Goal: Information Seeking & Learning: Learn about a topic

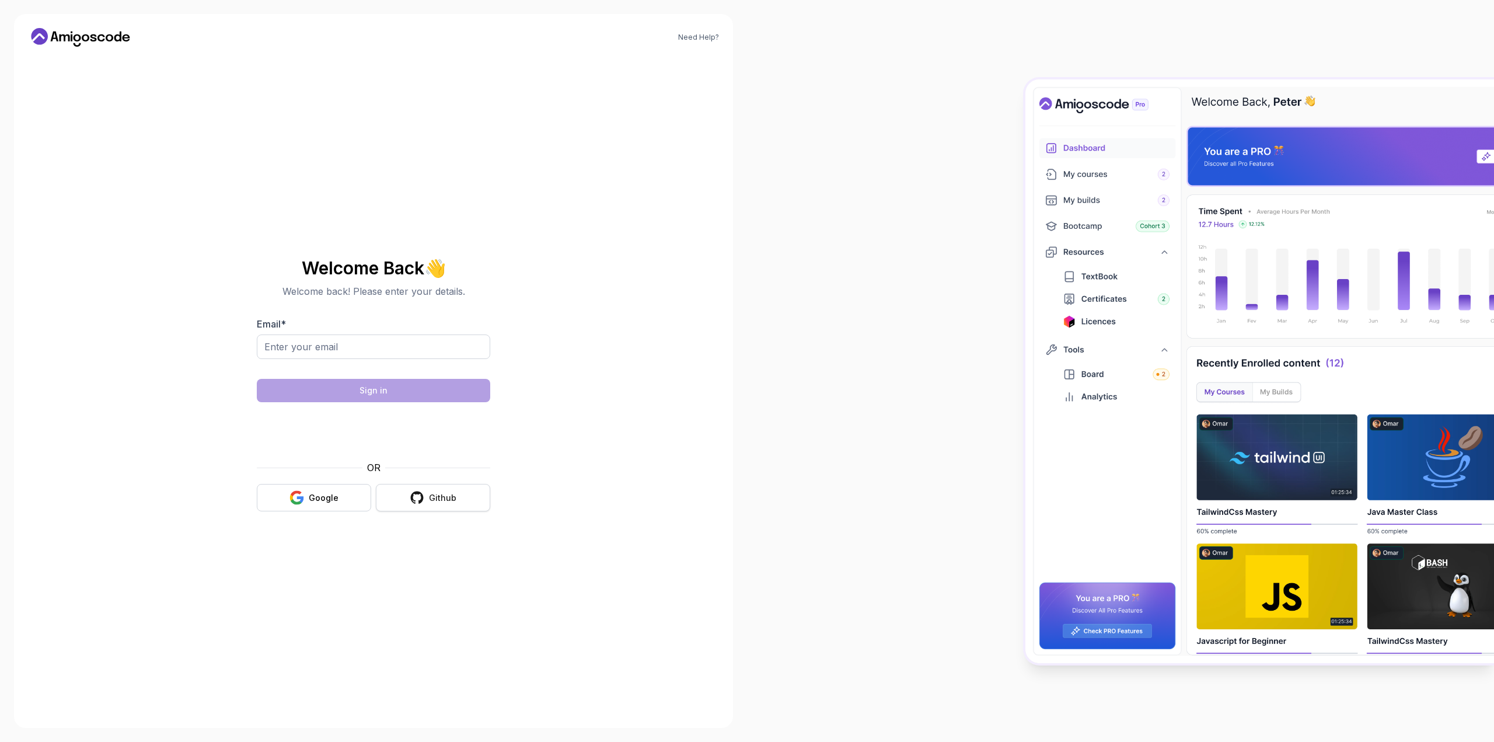
click at [419, 497] on icon "button" at bounding box center [417, 497] width 15 height 15
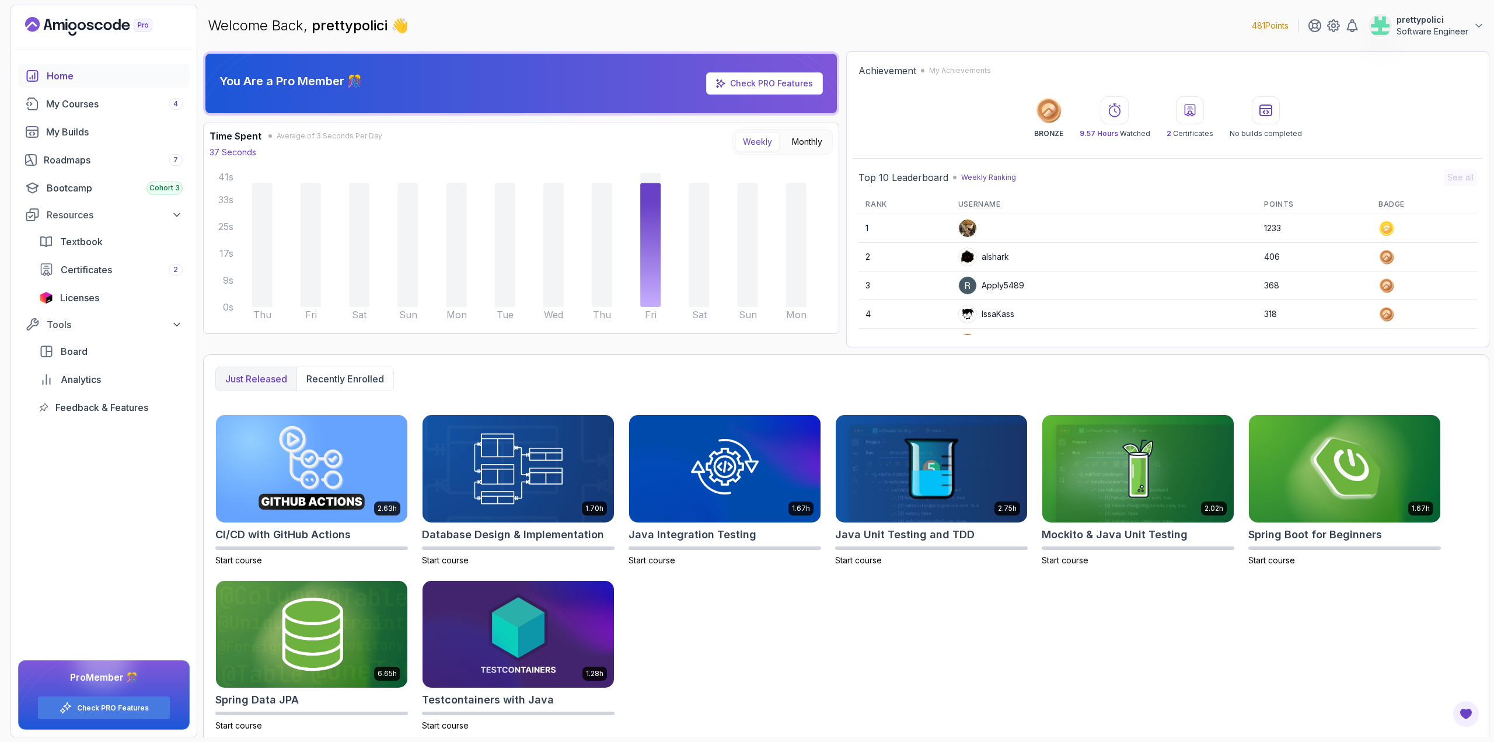
click at [767, 71] on div "You Are a Pro Member 🎊 Check PRO Features" at bounding box center [521, 83] width 622 height 41
click at [765, 78] on link "Check PRO Features" at bounding box center [771, 83] width 83 height 10
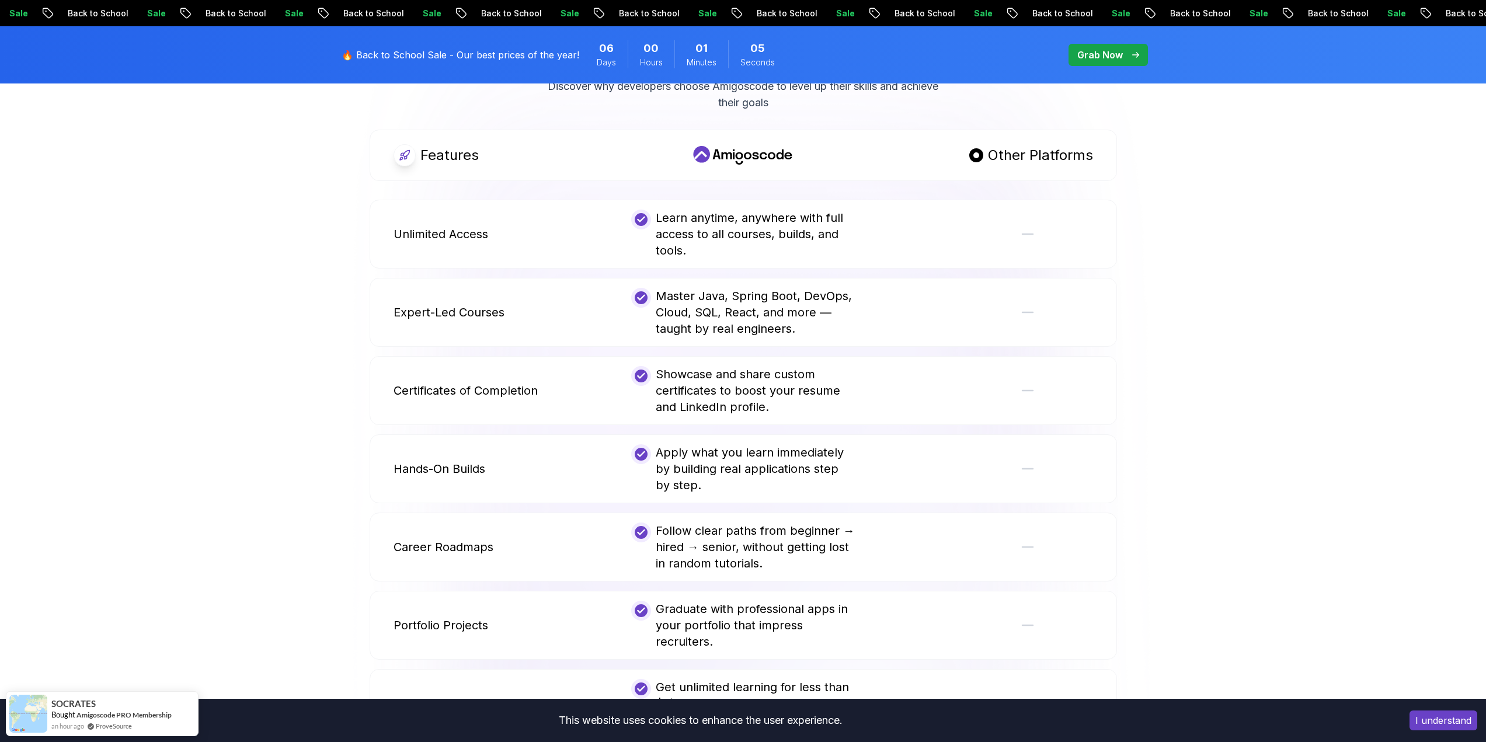
scroll to position [642, 0]
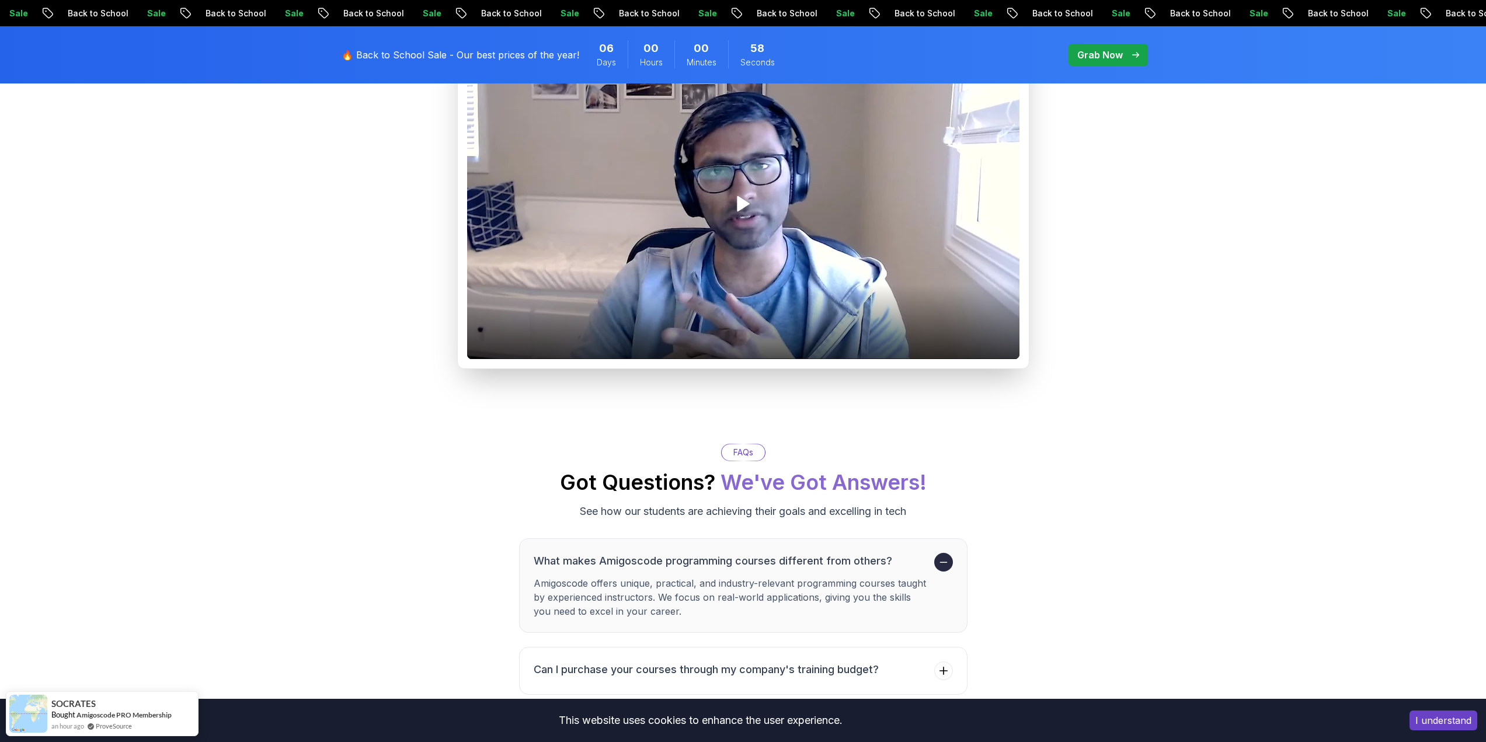
scroll to position [1693, 0]
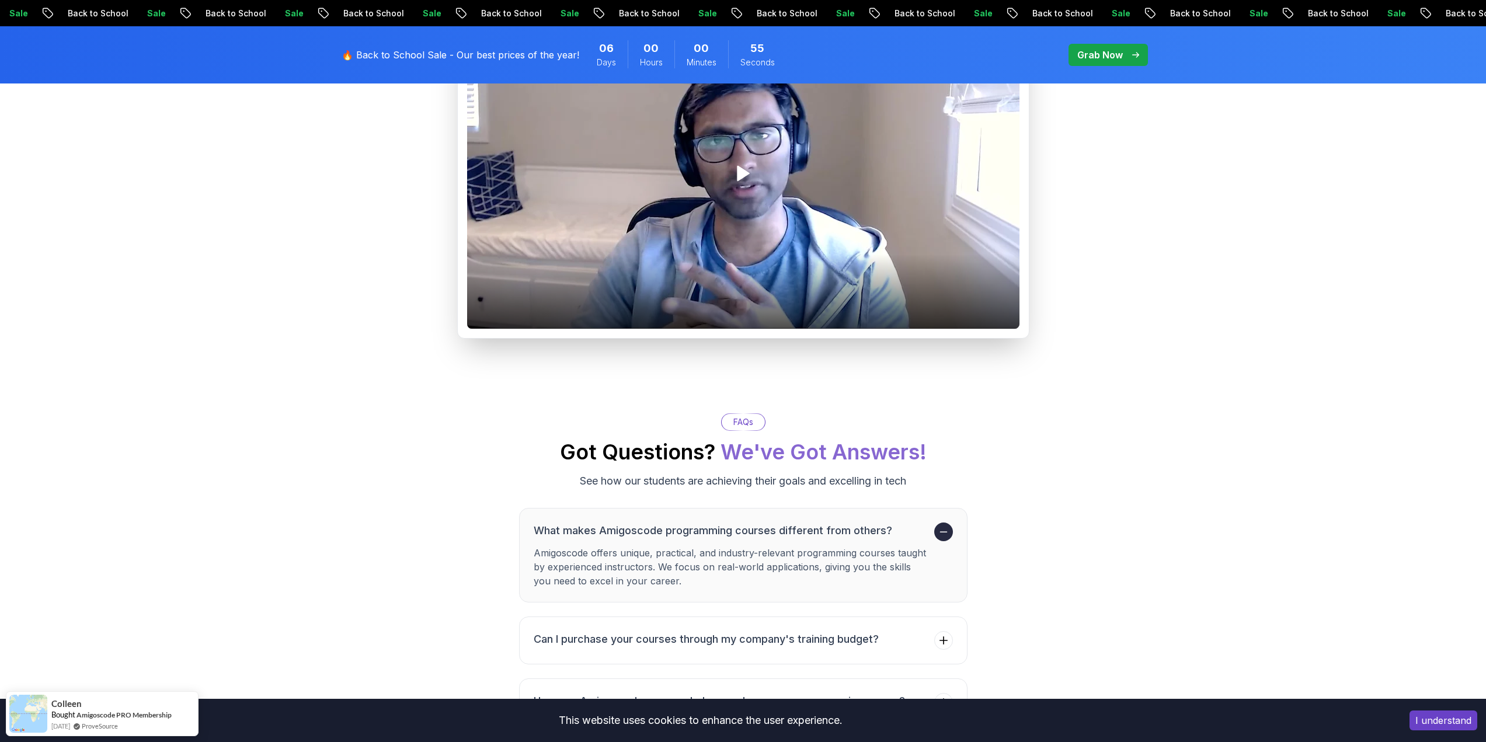
click at [475, 58] on p "🔥 Back to School Sale - Our best prices of the year!" at bounding box center [460, 55] width 238 height 14
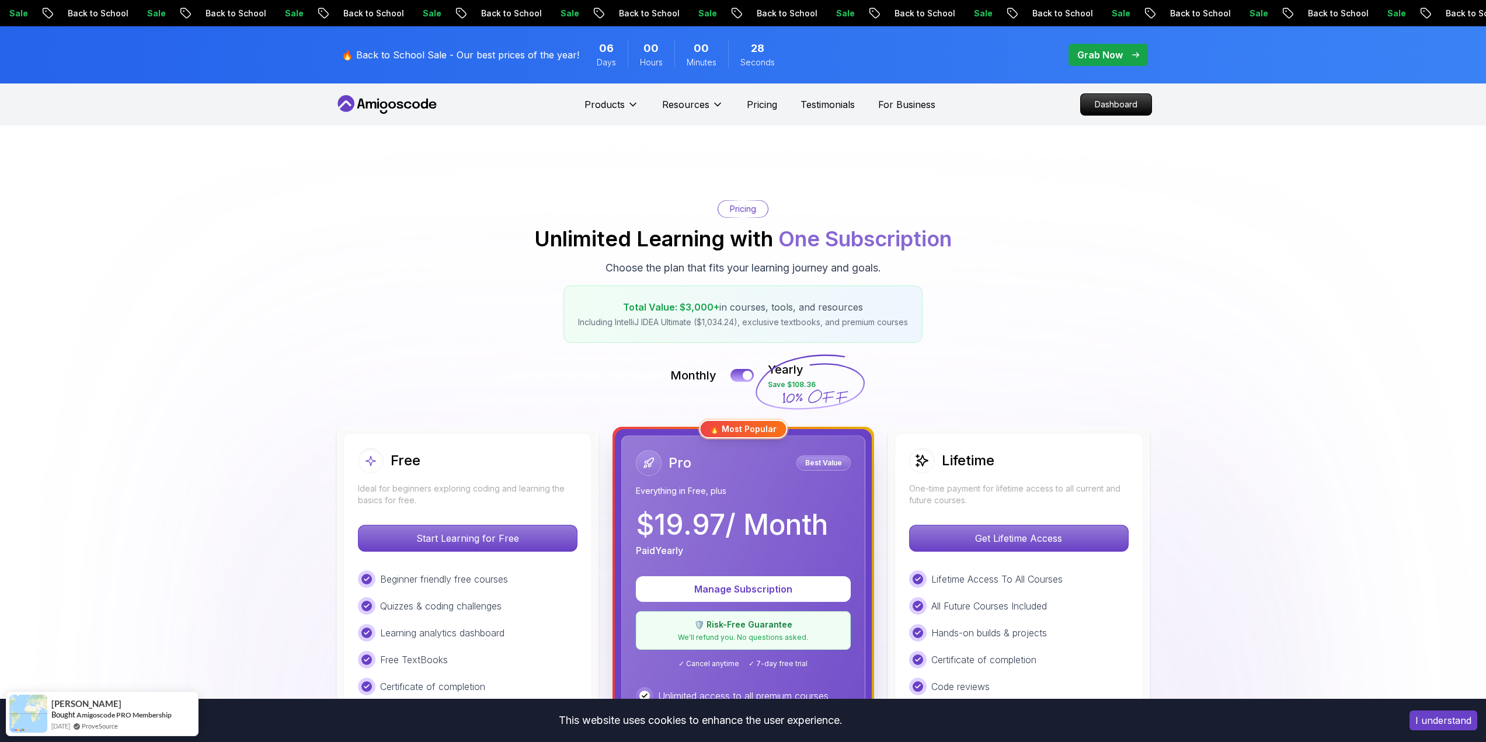
click at [757, 304] on p "Total Value: $3,000+ in courses, tools, and resources" at bounding box center [743, 307] width 330 height 14
click at [756, 304] on p "Total Value: $3,000+ in courses, tools, and resources" at bounding box center [743, 307] width 330 height 14
click at [735, 315] on div "Total Value: $3,000+ in courses, tools, and resources Including IntelliJ IDEA U…" at bounding box center [742, 313] width 359 height 57
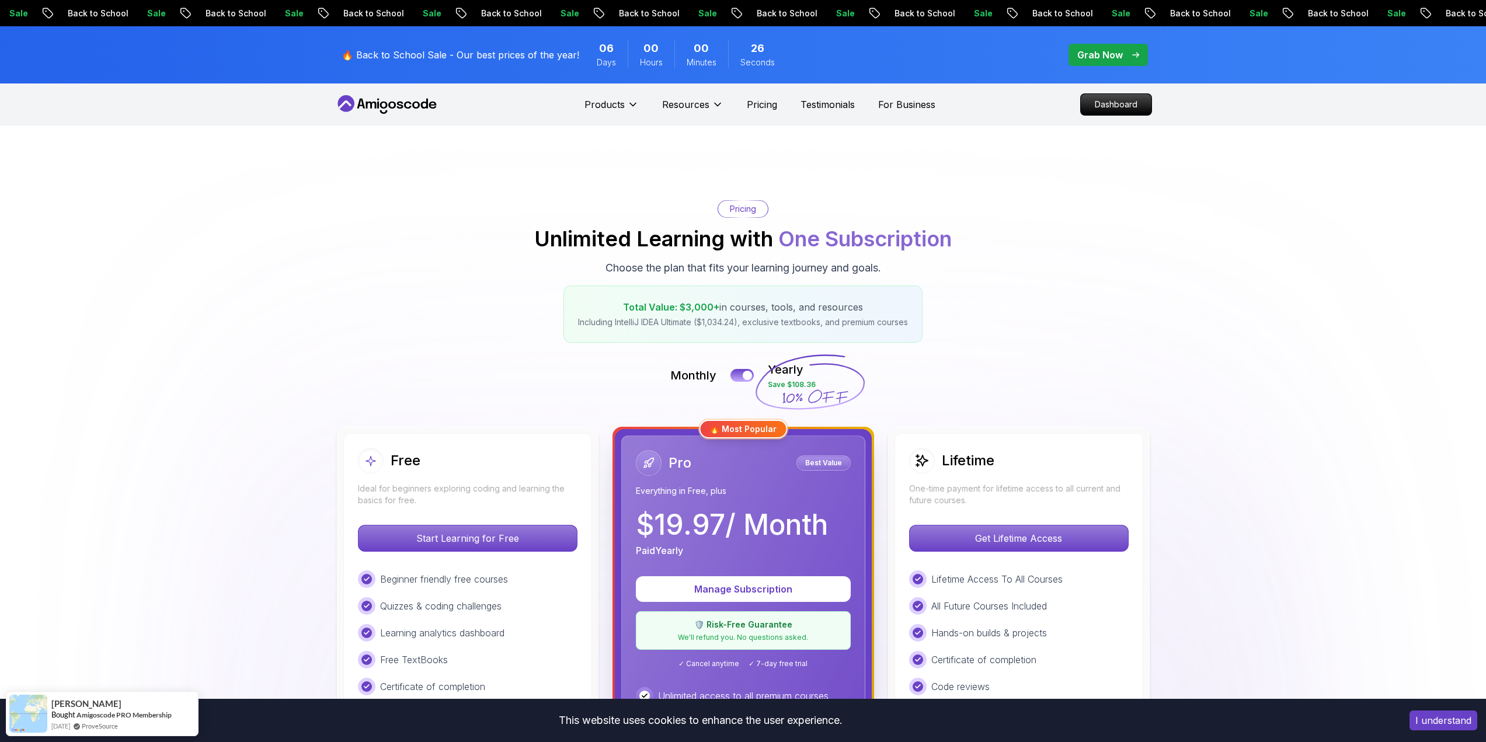
click at [784, 315] on div "Total Value: $3,000+ in courses, tools, and resources Including IntelliJ IDEA U…" at bounding box center [742, 313] width 359 height 57
click at [733, 325] on p "Including IntelliJ IDEA Ultimate ($1,034.24), exclusive textbooks, and premium …" at bounding box center [743, 322] width 330 height 12
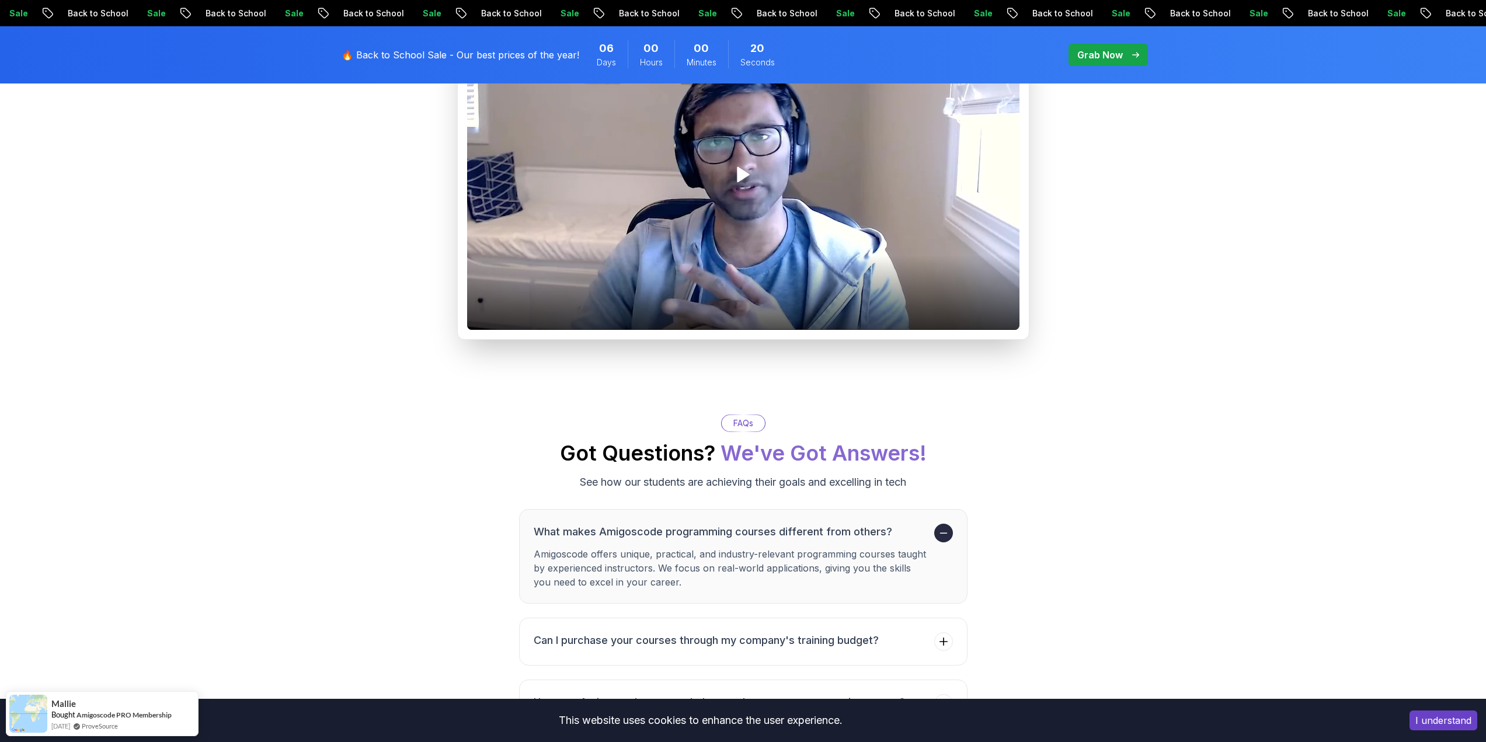
scroll to position [1693, 0]
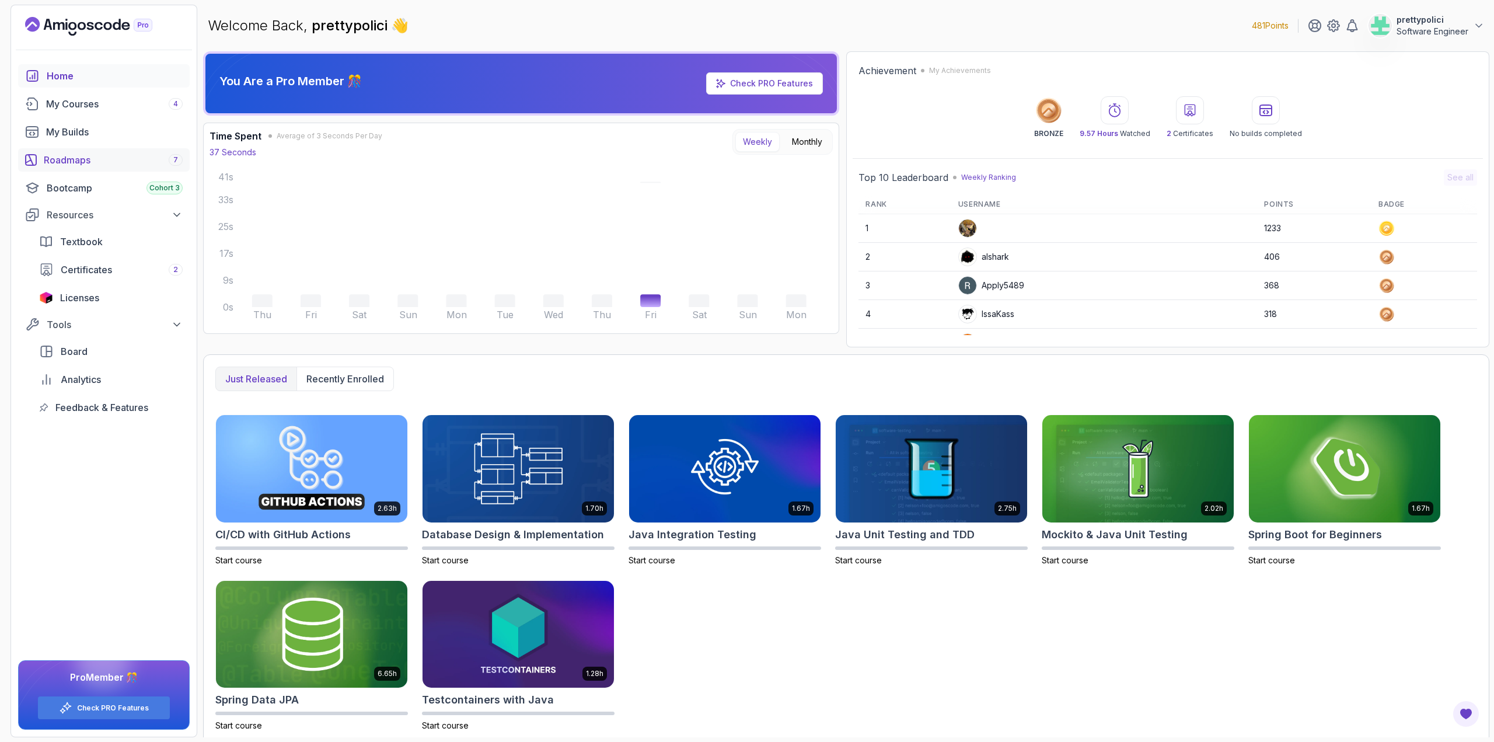
click at [79, 154] on div "Roadmaps 7" at bounding box center [113, 160] width 139 height 14
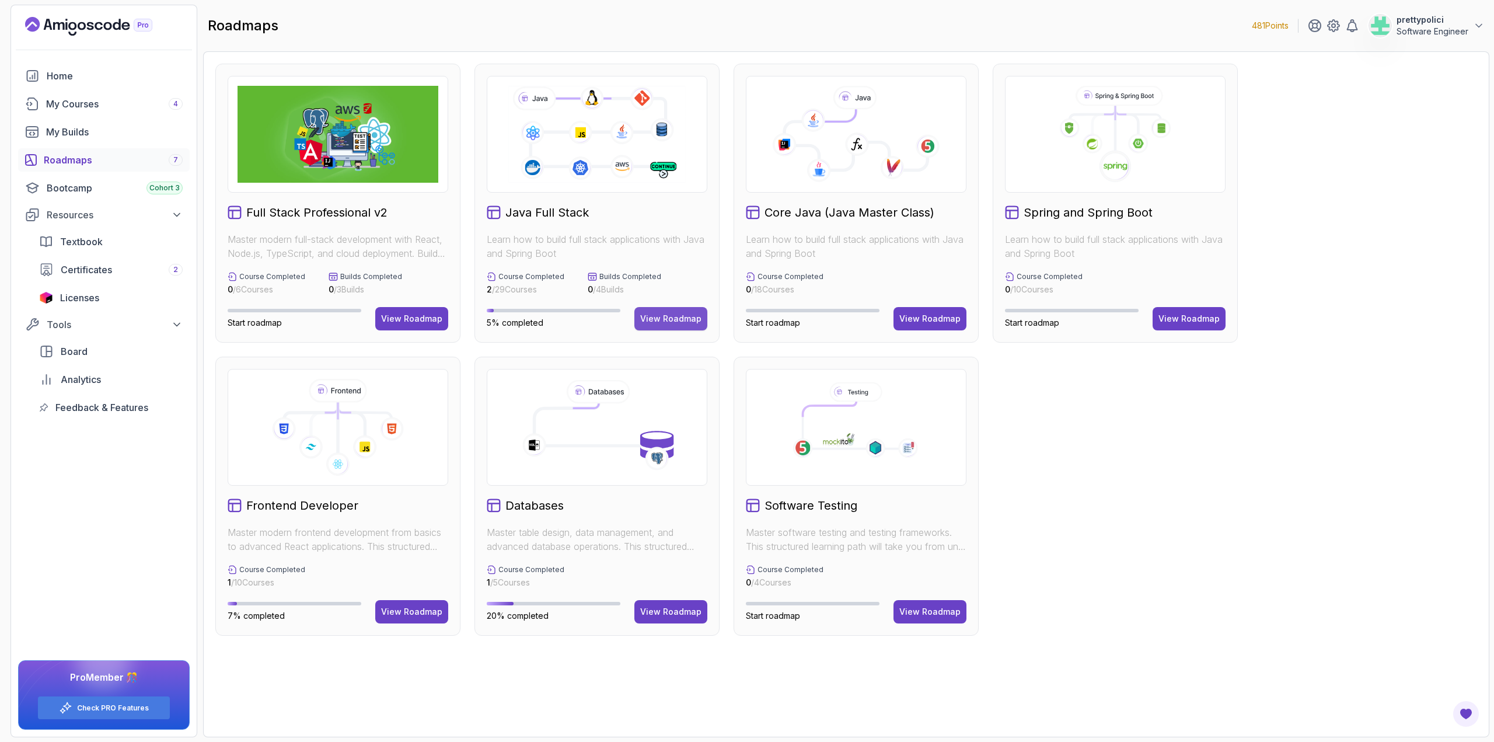
click at [688, 315] on div "View Roadmap" at bounding box center [670, 319] width 61 height 12
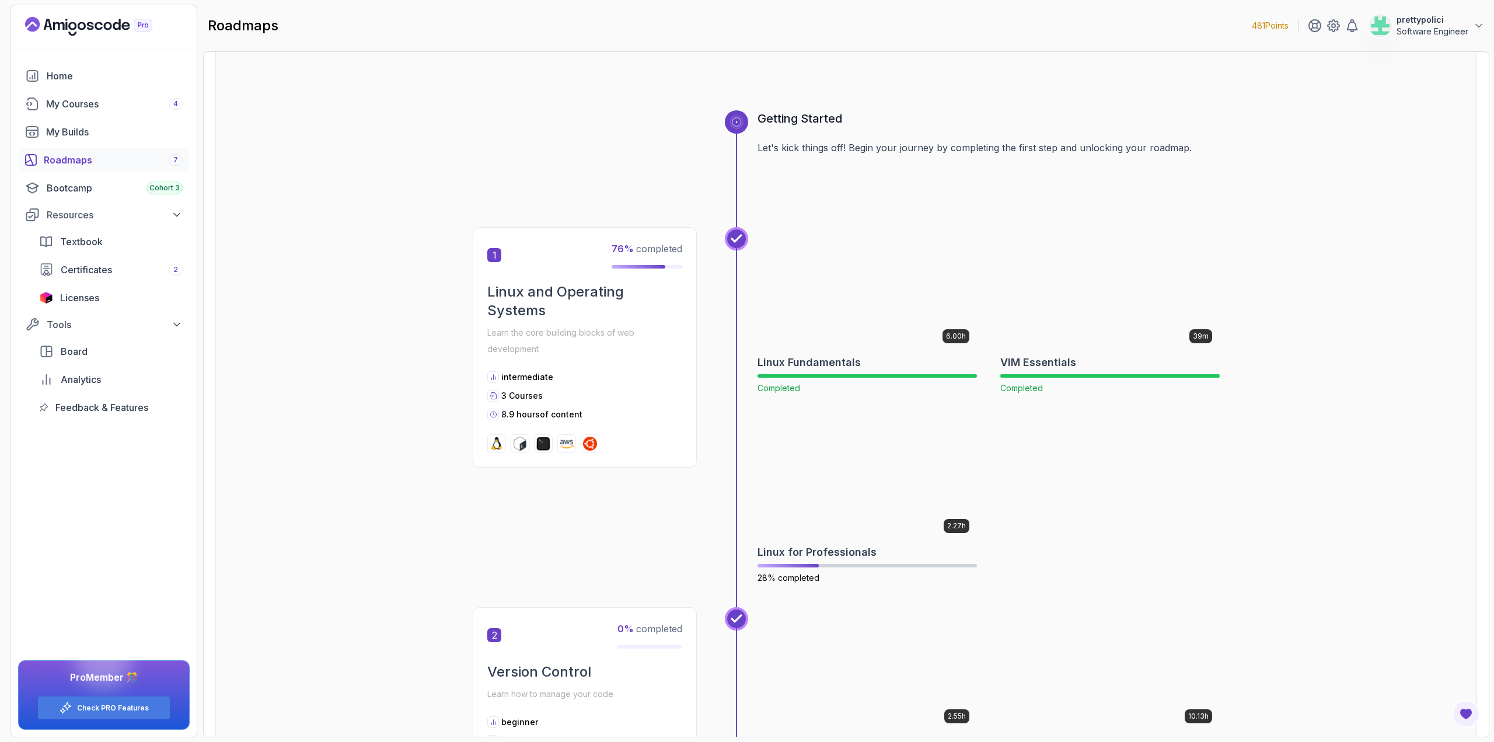
scroll to position [117, 0]
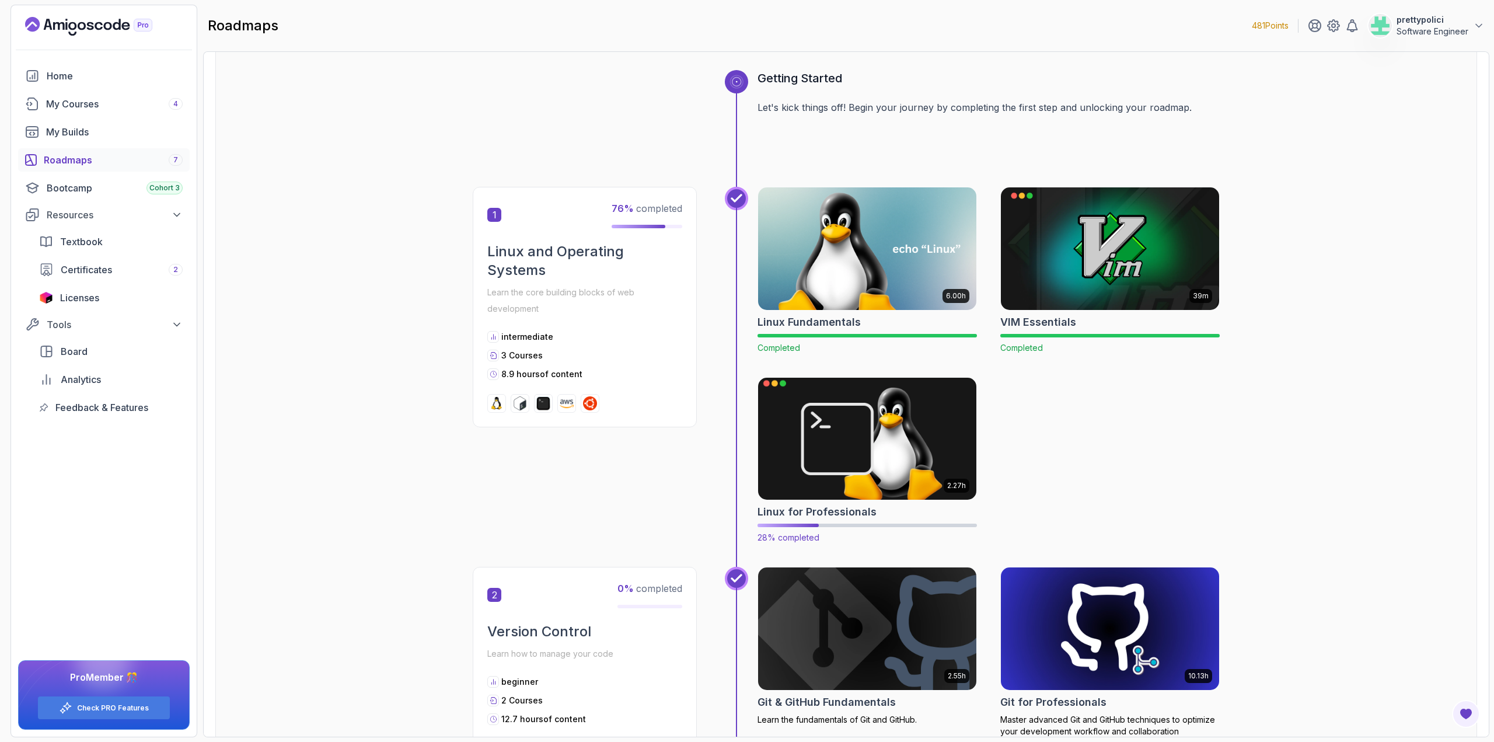
click at [843, 416] on img at bounding box center [867, 438] width 229 height 128
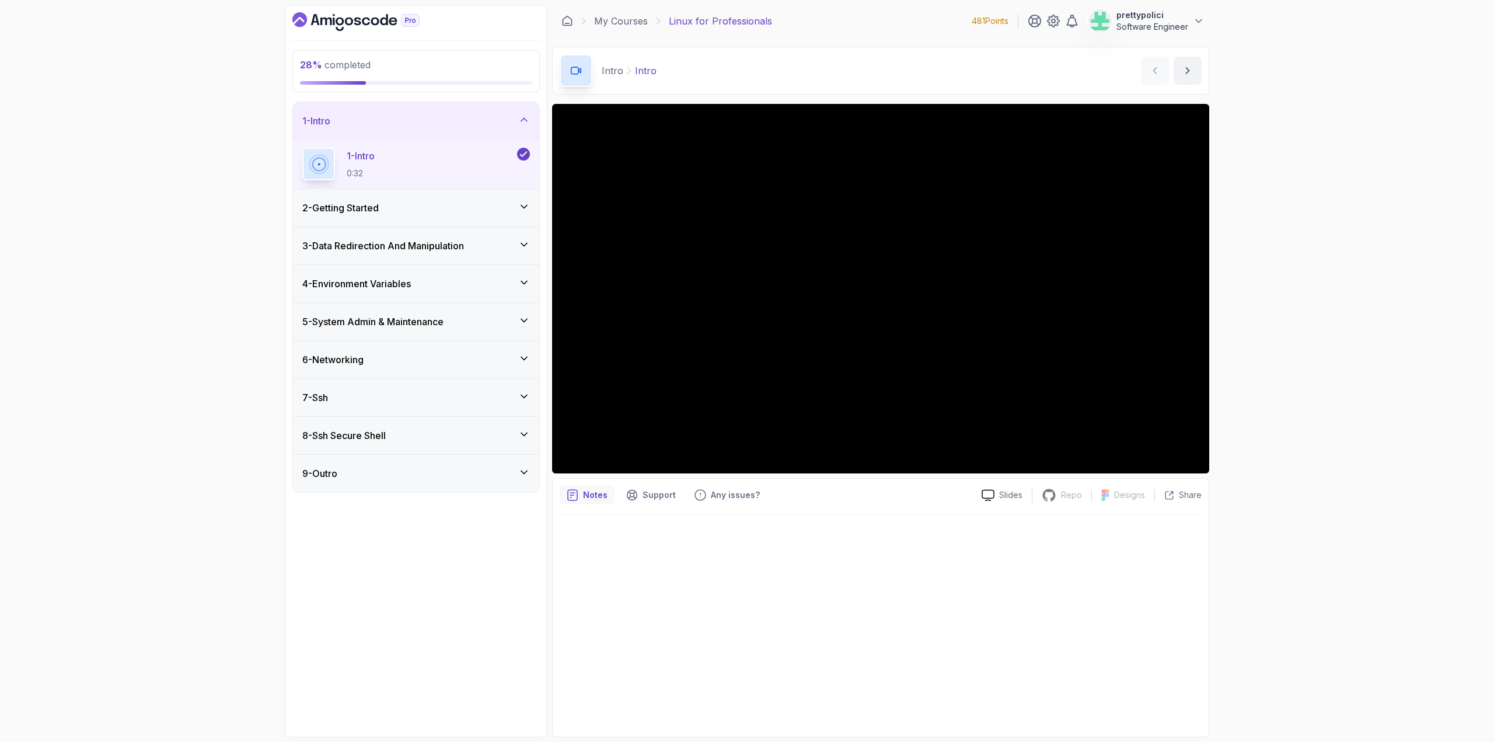
click at [406, 283] on h3 "4 - Environment Variables" at bounding box center [356, 284] width 109 height 14
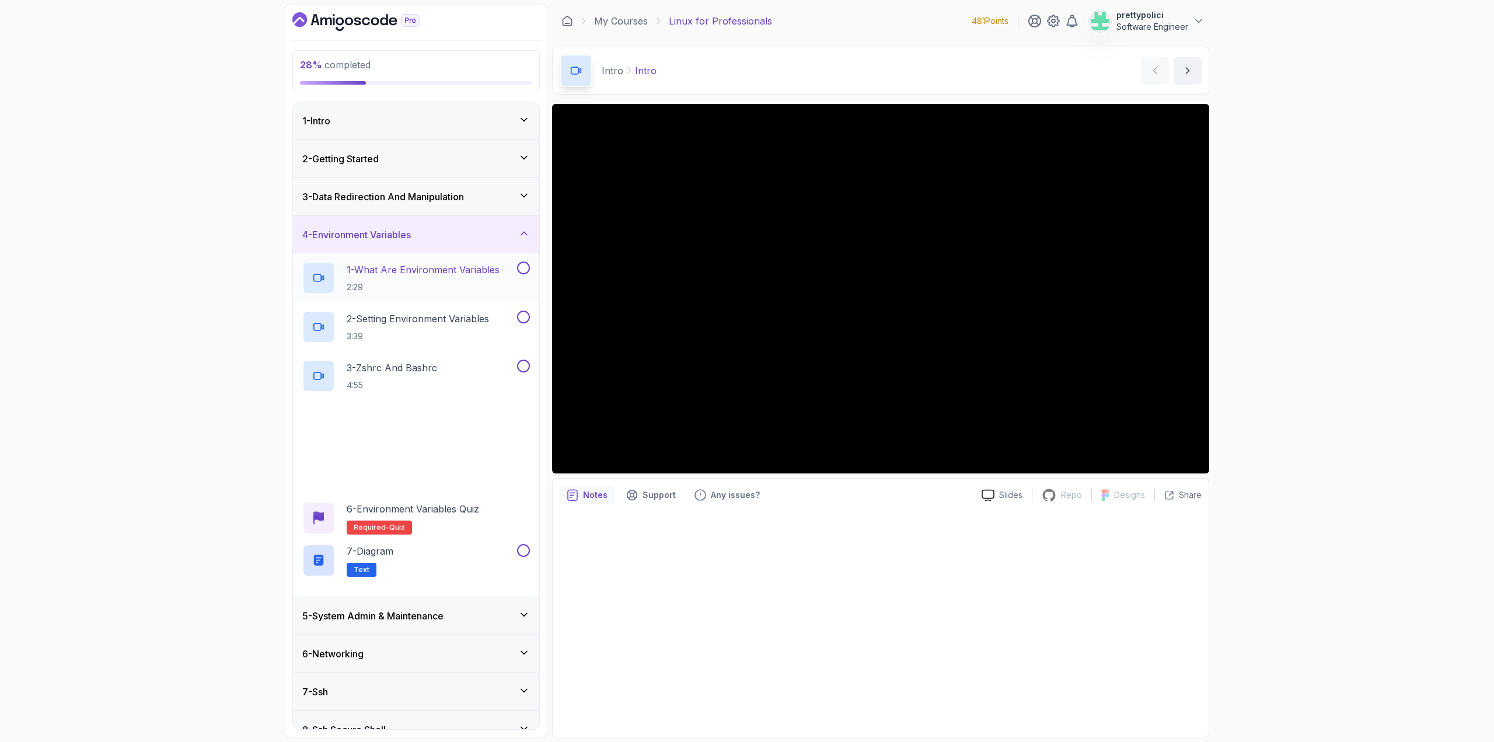
click at [398, 268] on p "1 - What Are Environment Variables" at bounding box center [423, 270] width 153 height 14
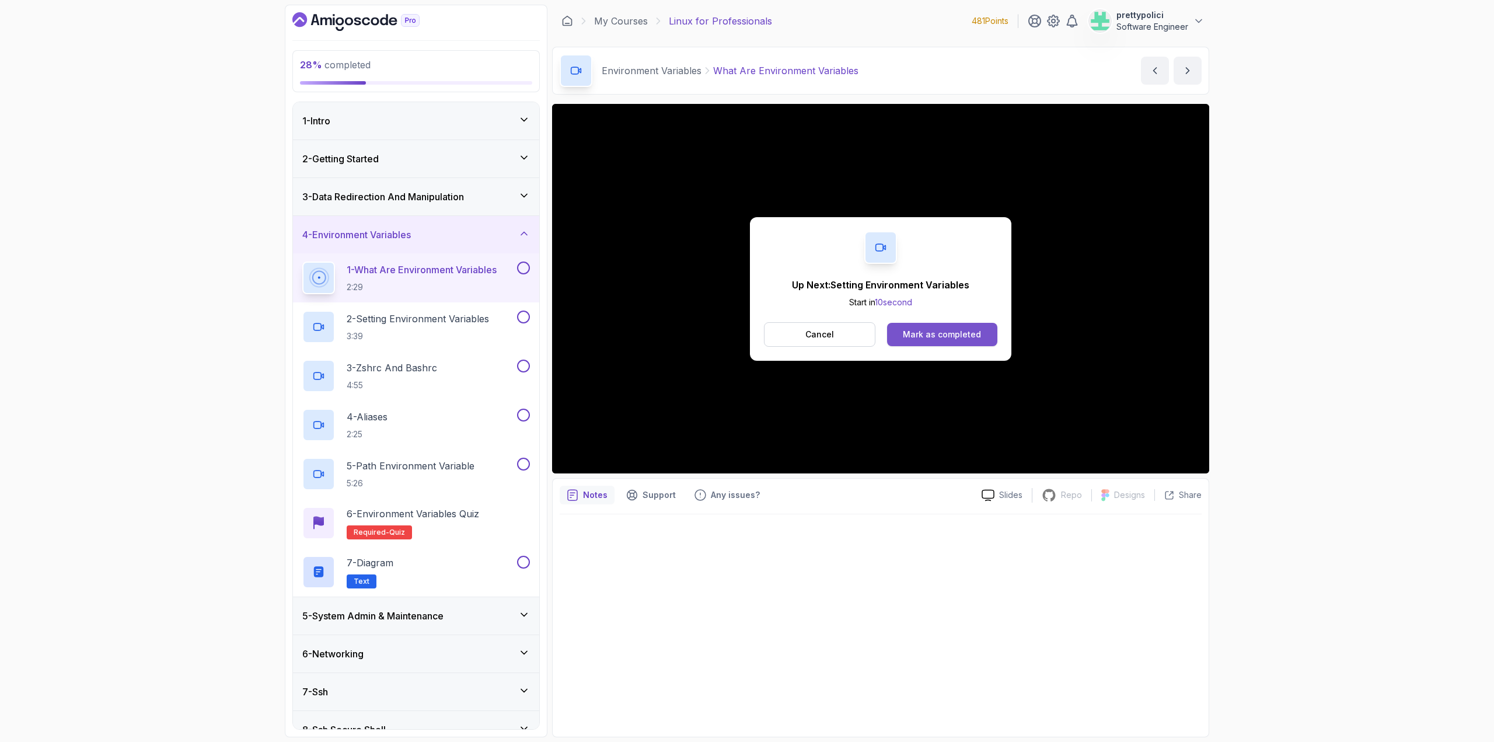
click at [954, 326] on button "Mark as completed" at bounding box center [942, 334] width 110 height 23
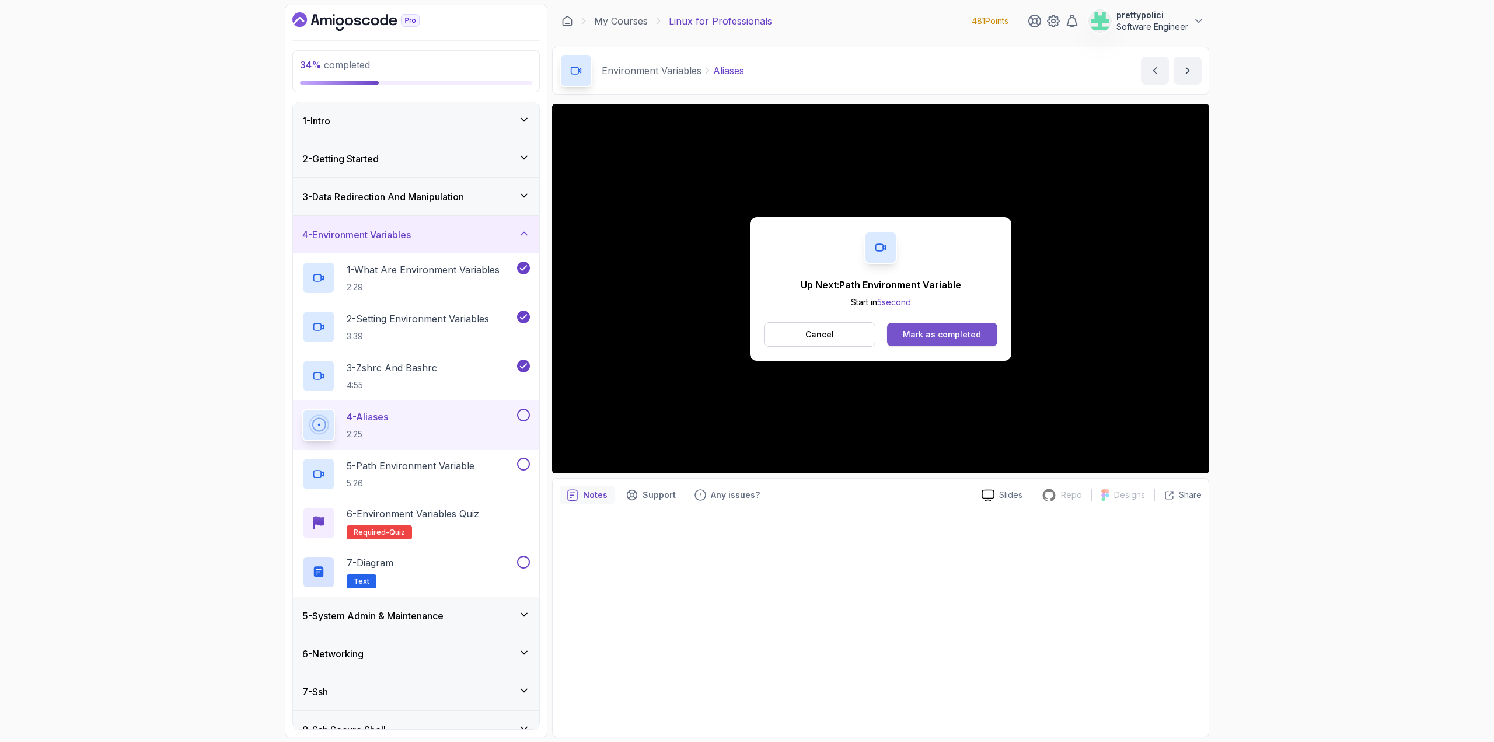
click at [920, 338] on div "Mark as completed" at bounding box center [942, 335] width 78 height 12
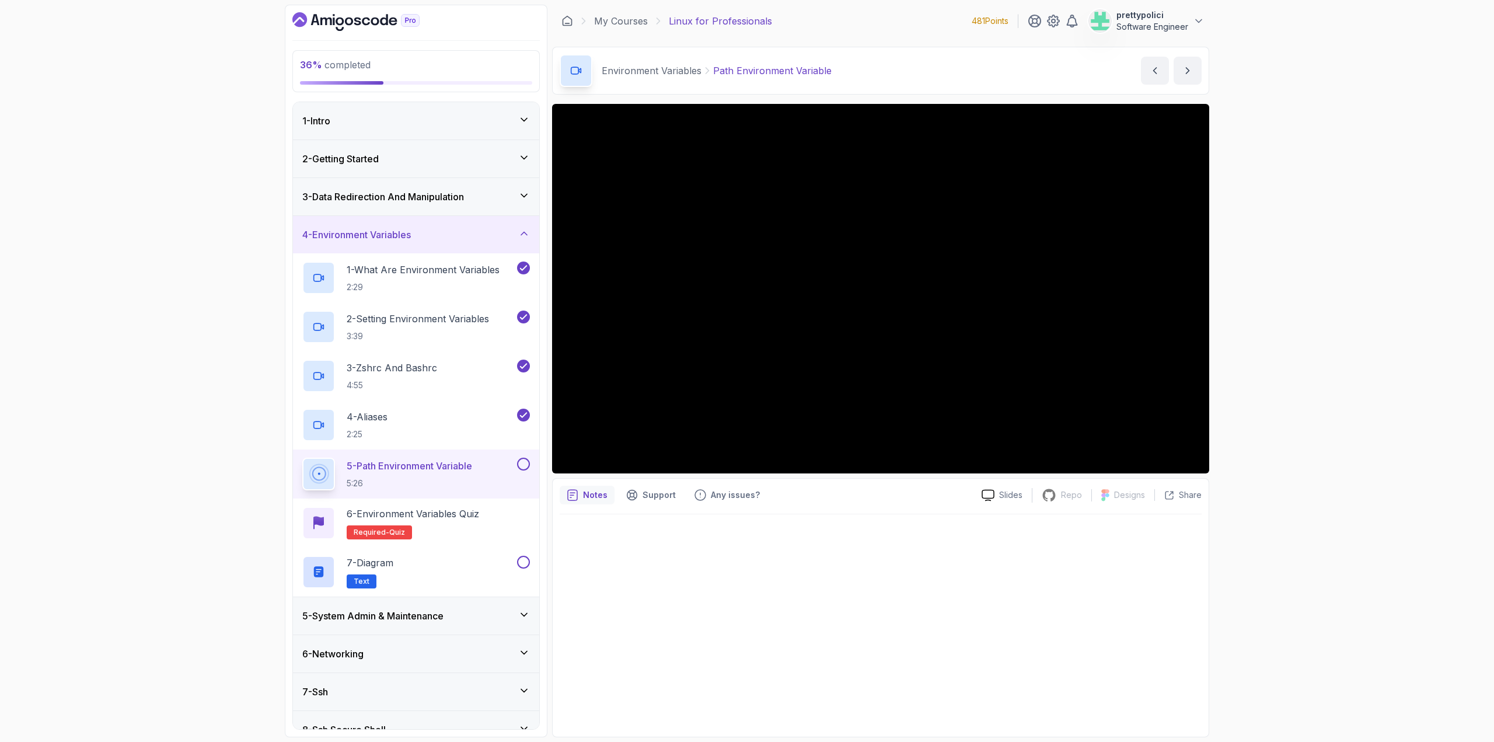
click at [608, 477] on div "Slides Repo Repository not available Designs Design not available Share Notes S…" at bounding box center [880, 420] width 657 height 633
click at [589, 504] on div "Notes" at bounding box center [587, 495] width 55 height 19
click at [972, 495] on div "Notes Support Any issues?" at bounding box center [766, 495] width 413 height 19
click at [1006, 487] on div "Slides Repo Repository not available Designs Design not available Share" at bounding box center [1086, 495] width 229 height 19
click at [1003, 501] on p "Slides" at bounding box center [1010, 495] width 23 height 12
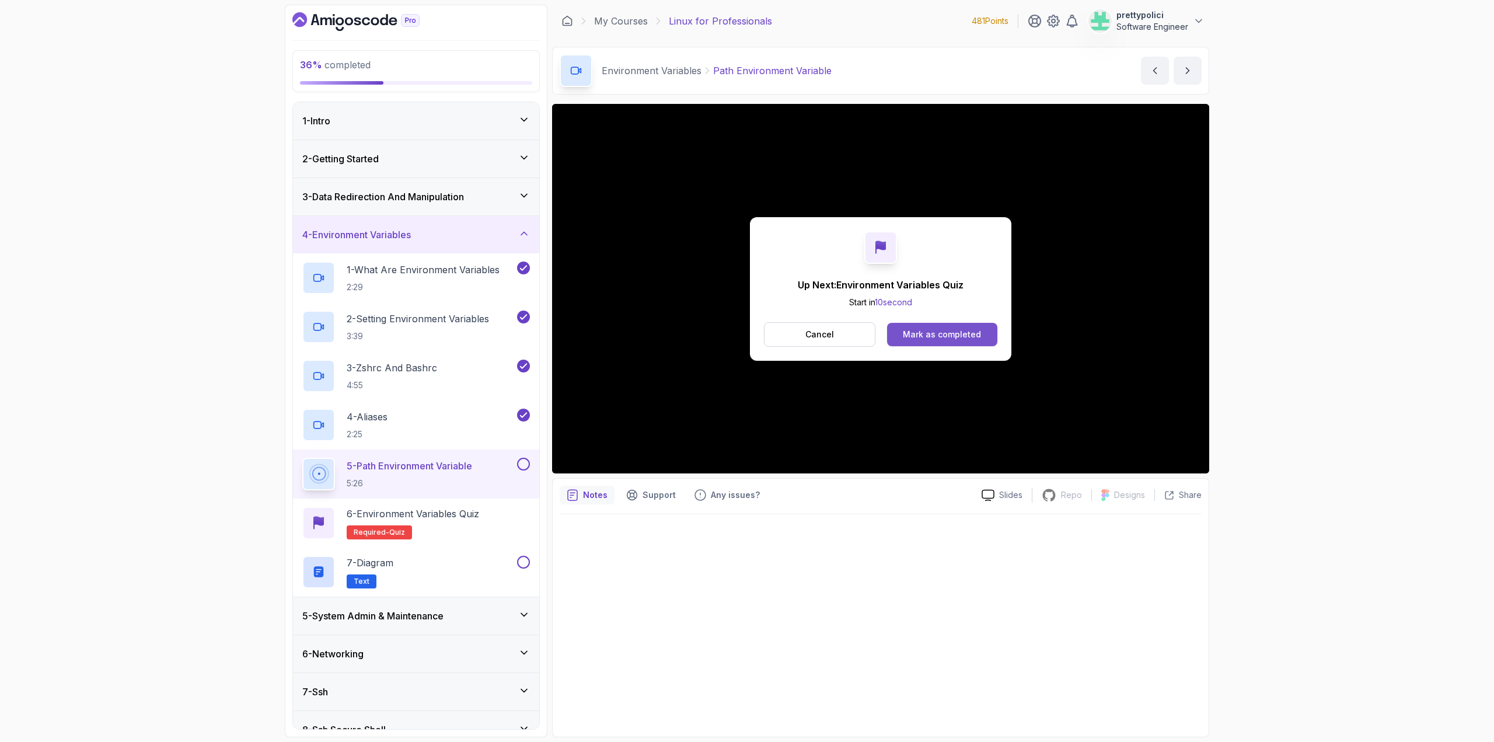
click at [927, 339] on div "Mark as completed" at bounding box center [942, 335] width 78 height 12
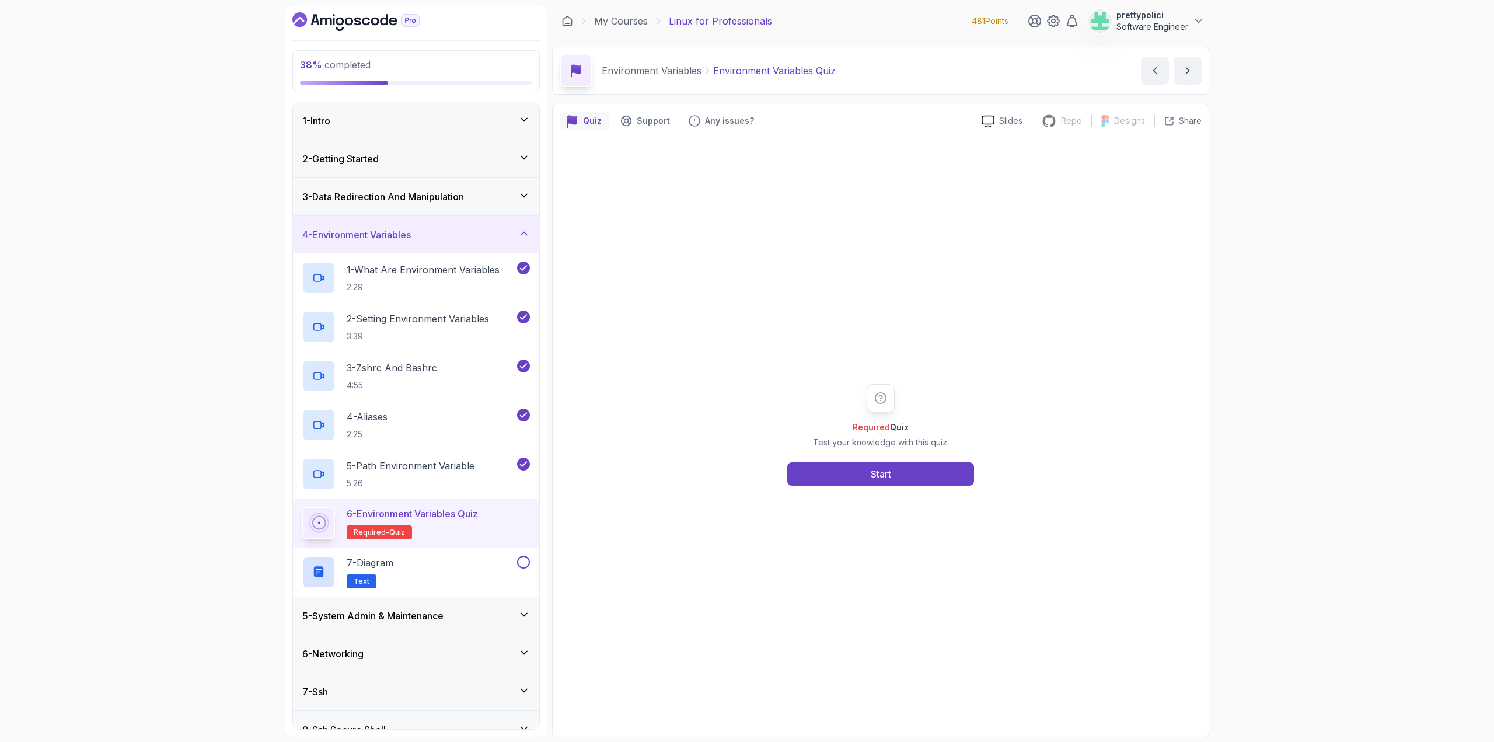
click at [449, 521] on h2 "6 - Environment Variables Quiz Required- quiz" at bounding box center [412, 523] width 131 height 33
click at [850, 469] on button "Start" at bounding box center [880, 473] width 187 height 23
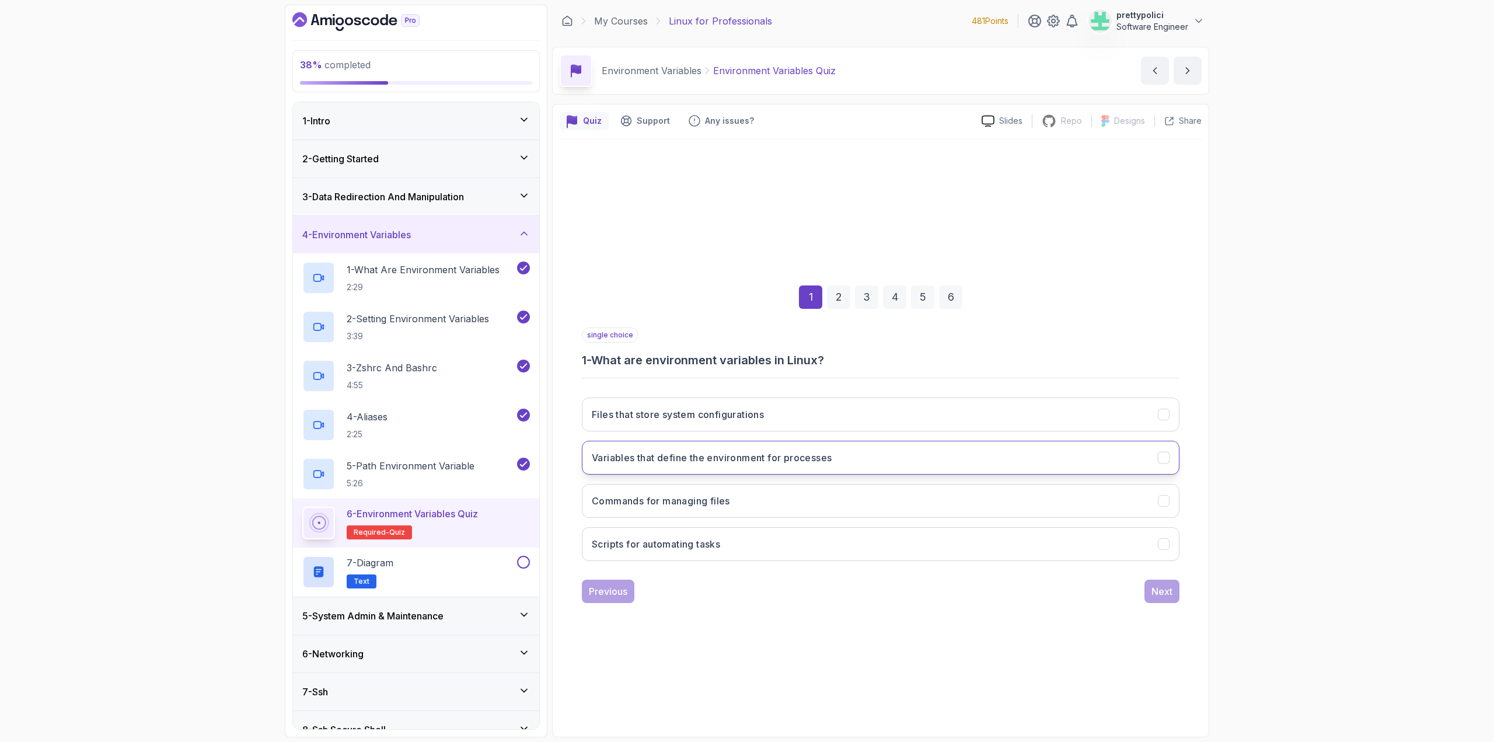
click at [783, 454] on h3 "Variables that define the environment for processes" at bounding box center [712, 458] width 240 height 14
click at [1159, 593] on div "Next" at bounding box center [1162, 591] width 21 height 14
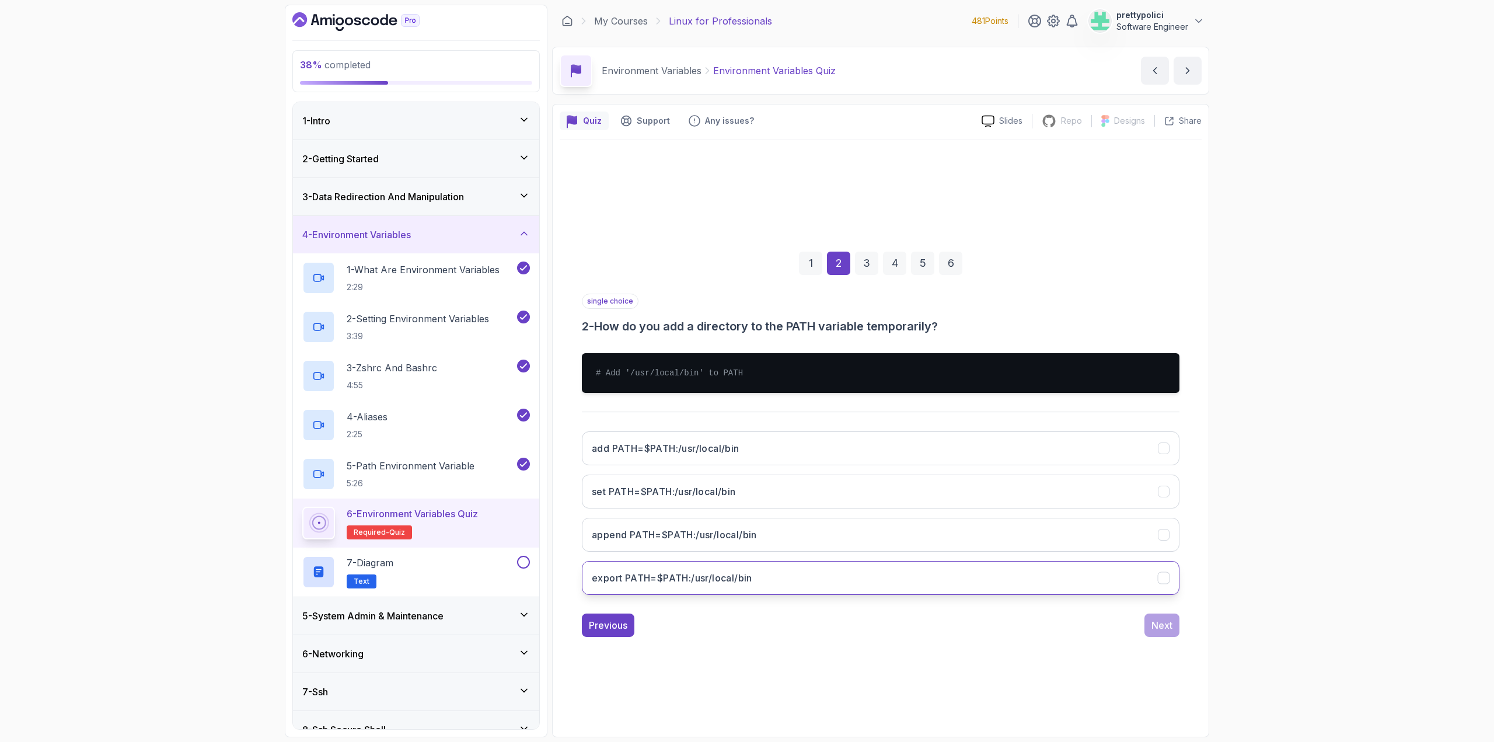
click at [690, 576] on h3 "export PATH=$PATH:/usr/local/bin" at bounding box center [672, 578] width 161 height 14
click at [1166, 628] on div "Next" at bounding box center [1162, 625] width 21 height 14
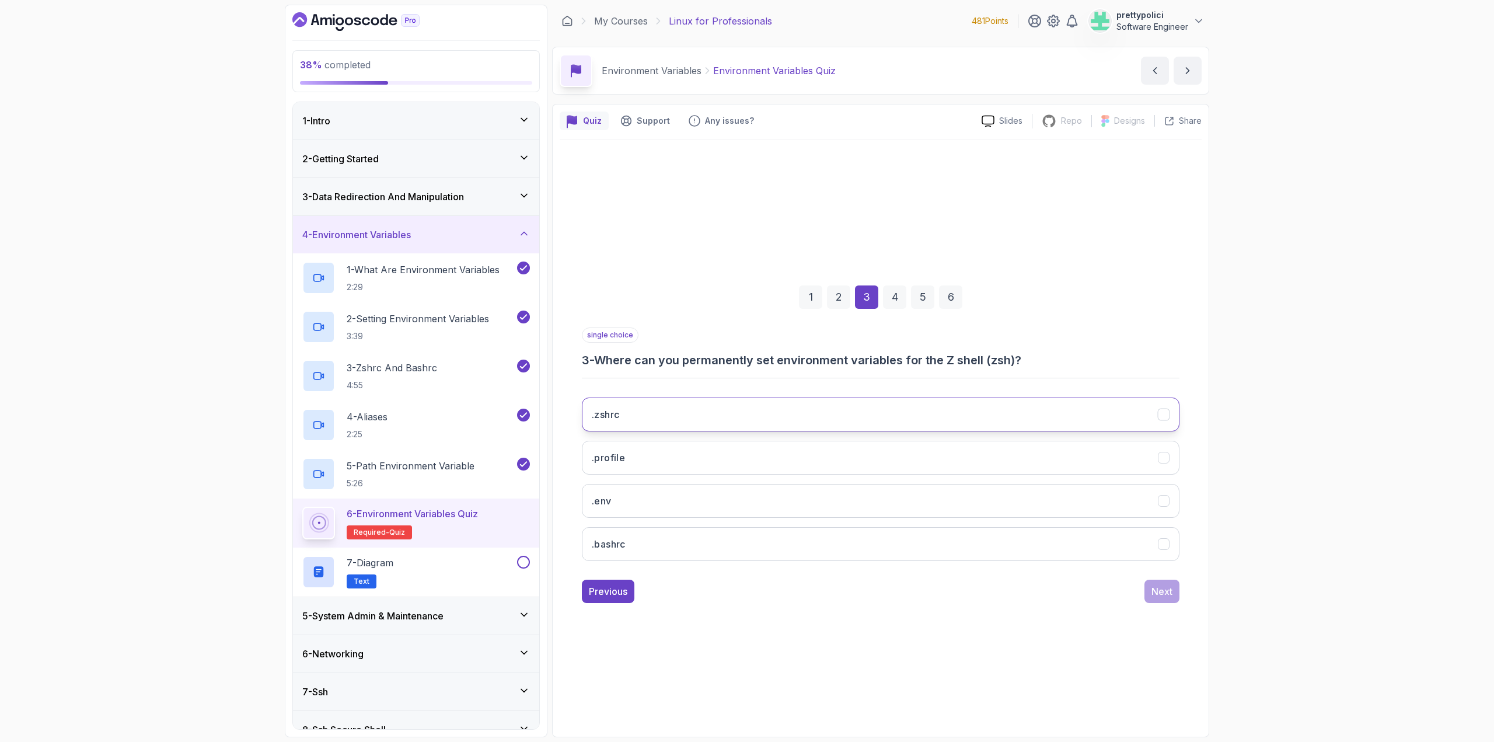
click at [621, 416] on button ".zshrc" at bounding box center [881, 415] width 598 height 34
click at [1026, 541] on button ".bashrc" at bounding box center [881, 544] width 598 height 34
click at [1169, 407] on button ".zshrc" at bounding box center [881, 415] width 598 height 34
click at [1159, 549] on icon ".bashrc" at bounding box center [1164, 544] width 11 height 11
click at [1167, 591] on div "Next" at bounding box center [1162, 591] width 21 height 14
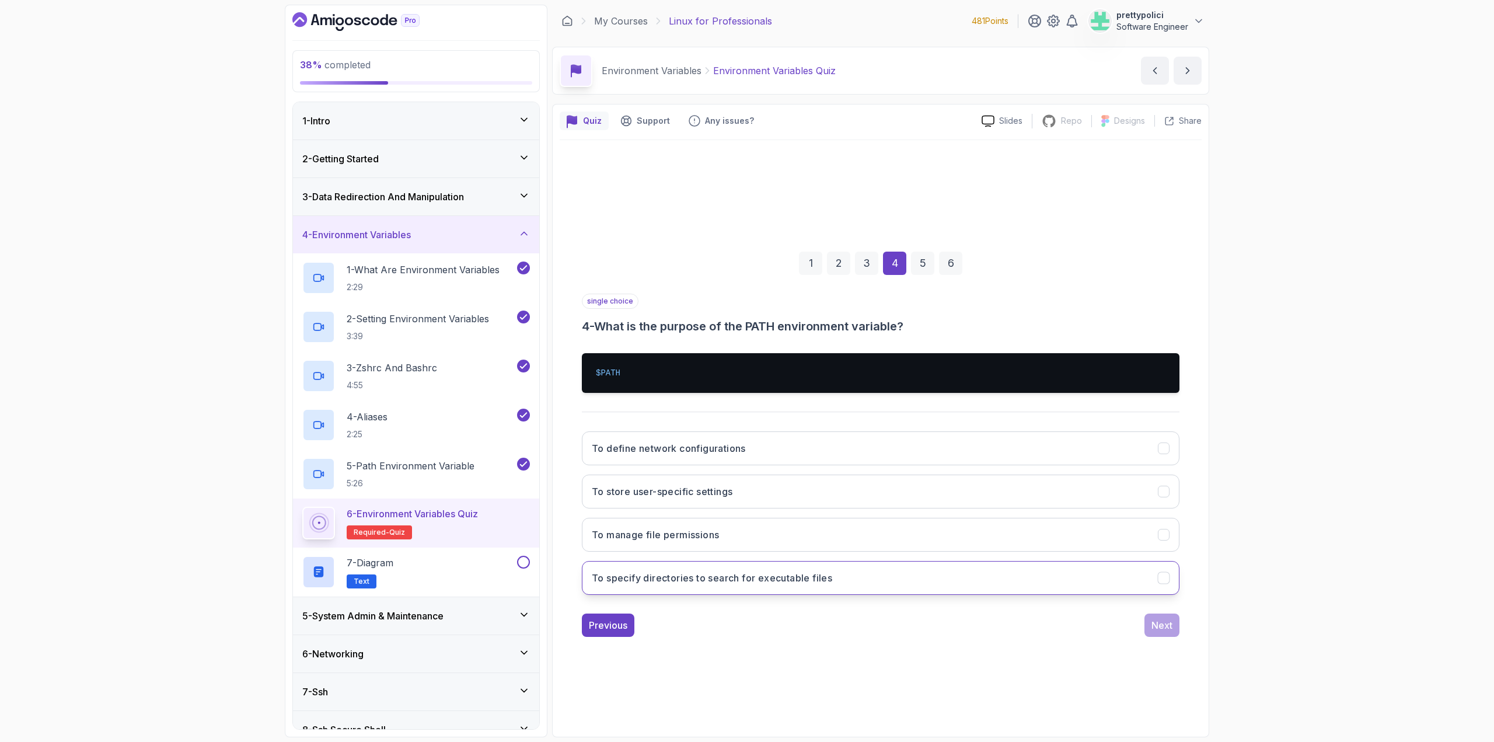
click at [866, 585] on button "To specify directories to search for executable files" at bounding box center [881, 578] width 598 height 34
click at [1171, 626] on div "Next" at bounding box center [1162, 625] width 21 height 14
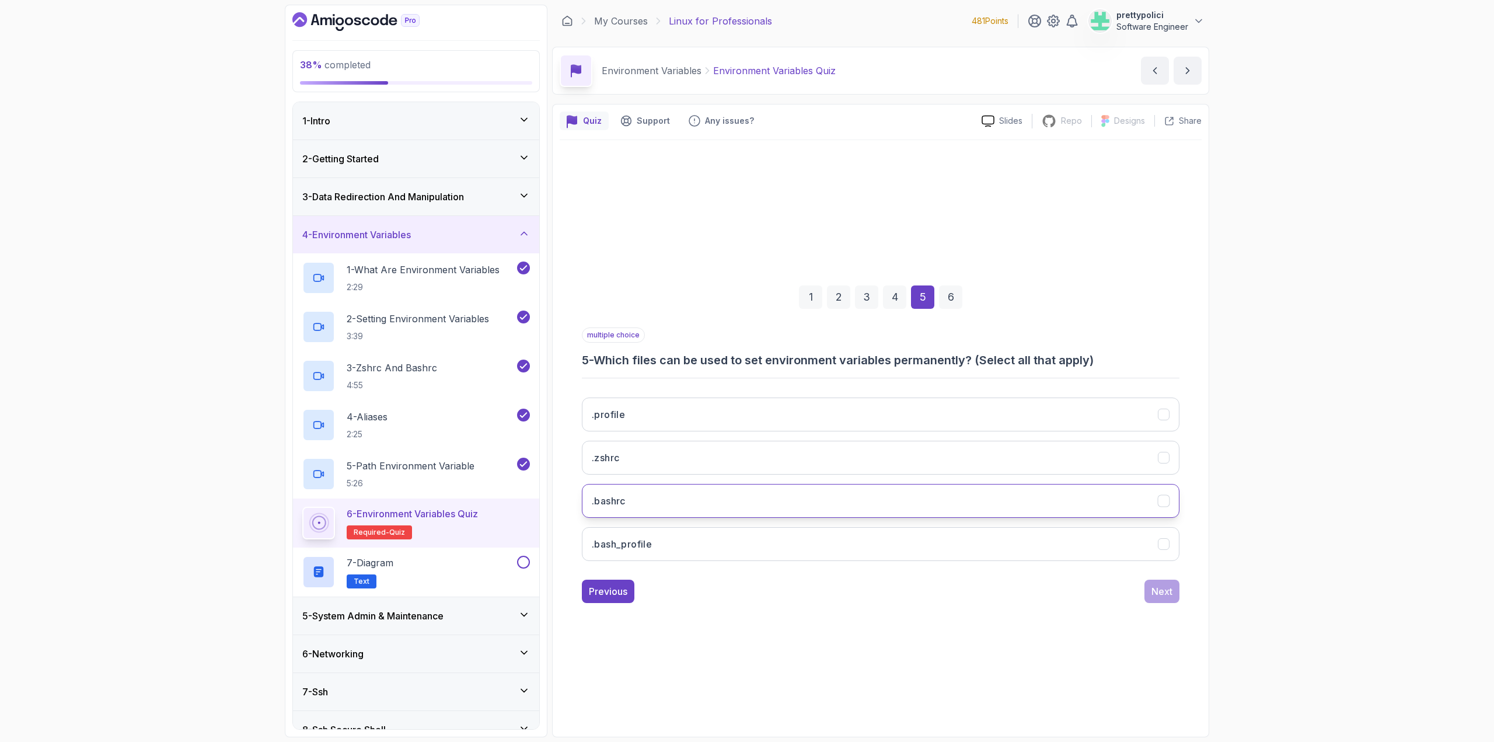
click at [737, 495] on button ".bashrc" at bounding box center [881, 501] width 598 height 34
click at [1065, 454] on button ".zshrc" at bounding box center [881, 458] width 598 height 34
click at [1158, 592] on div "Next" at bounding box center [1162, 591] width 21 height 14
click at [640, 497] on button "printenv" at bounding box center [881, 501] width 598 height 34
click at [1172, 598] on button "Submit Quiz" at bounding box center [1146, 591] width 67 height 23
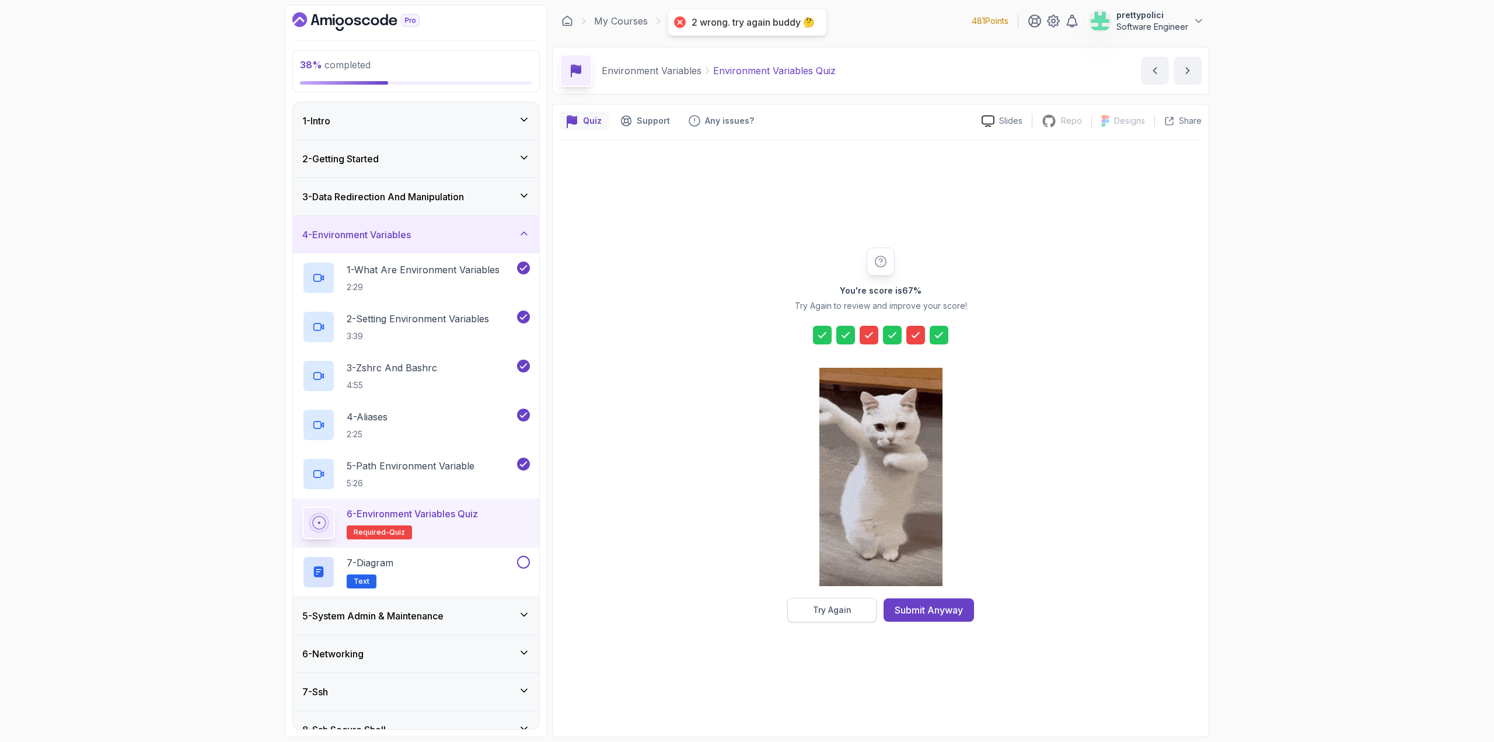
click at [849, 611] on div "Try Again" at bounding box center [832, 610] width 39 height 12
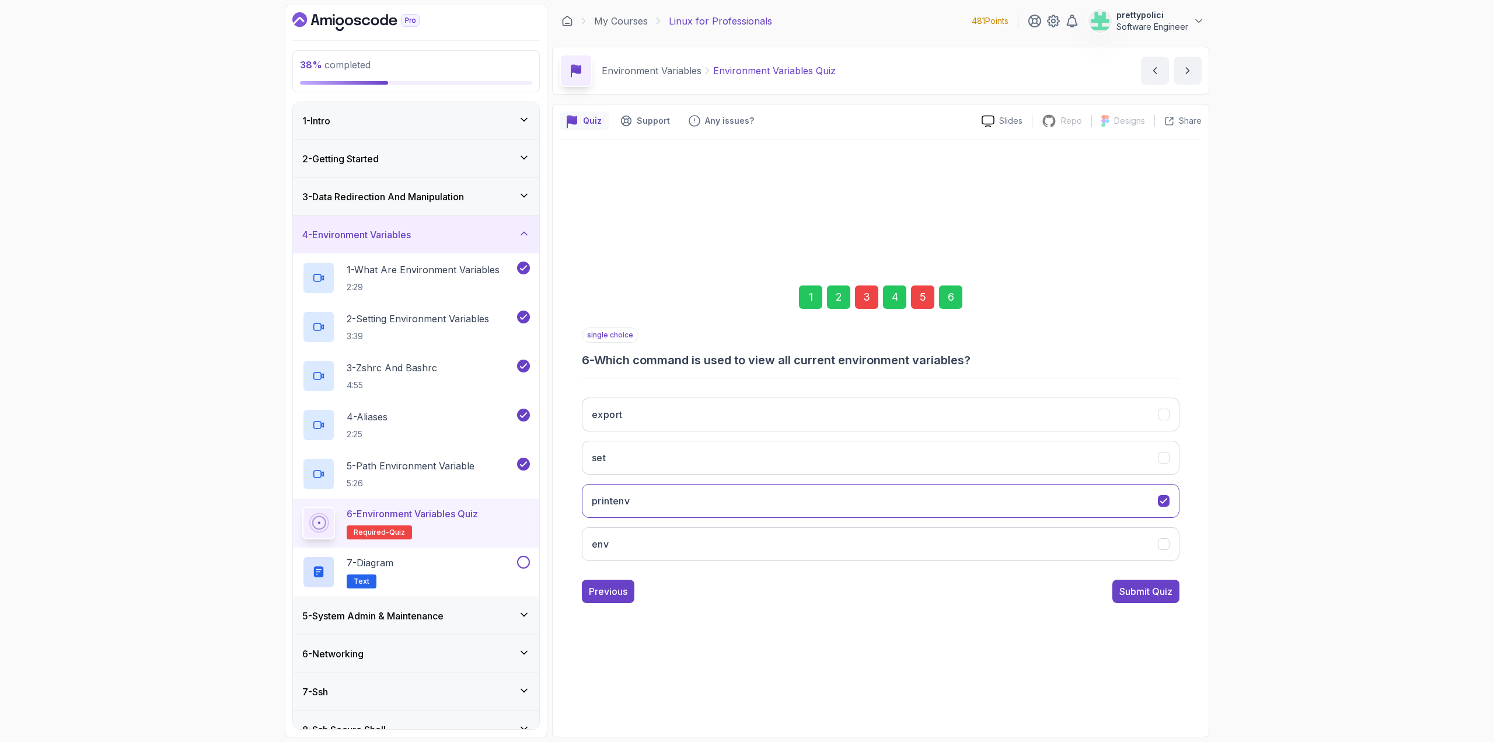
click at [862, 290] on div "3" at bounding box center [866, 296] width 23 height 23
click at [1169, 420] on button ".zshrc" at bounding box center [881, 415] width 598 height 34
click at [1162, 588] on div "Next" at bounding box center [1162, 591] width 21 height 14
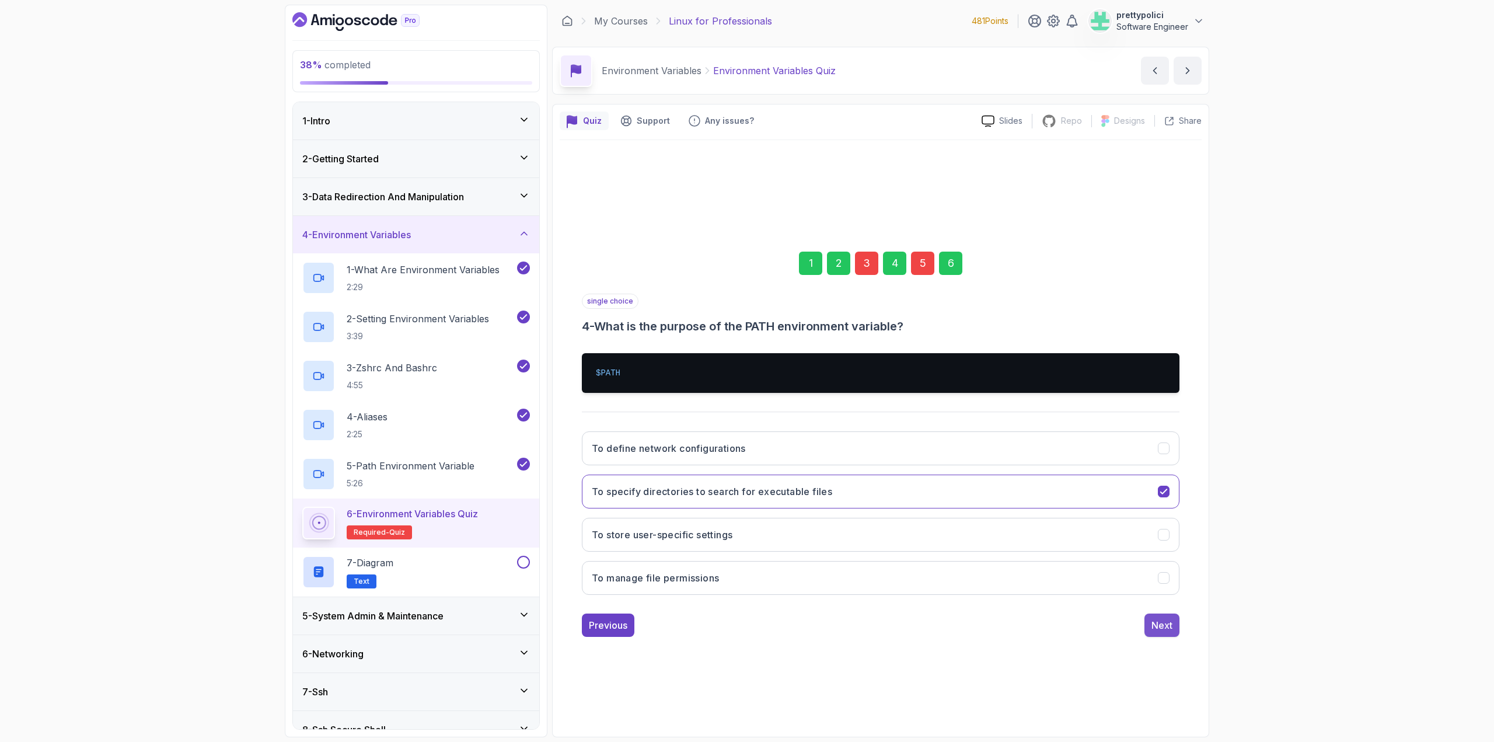
click at [1174, 630] on button "Next" at bounding box center [1162, 624] width 35 height 23
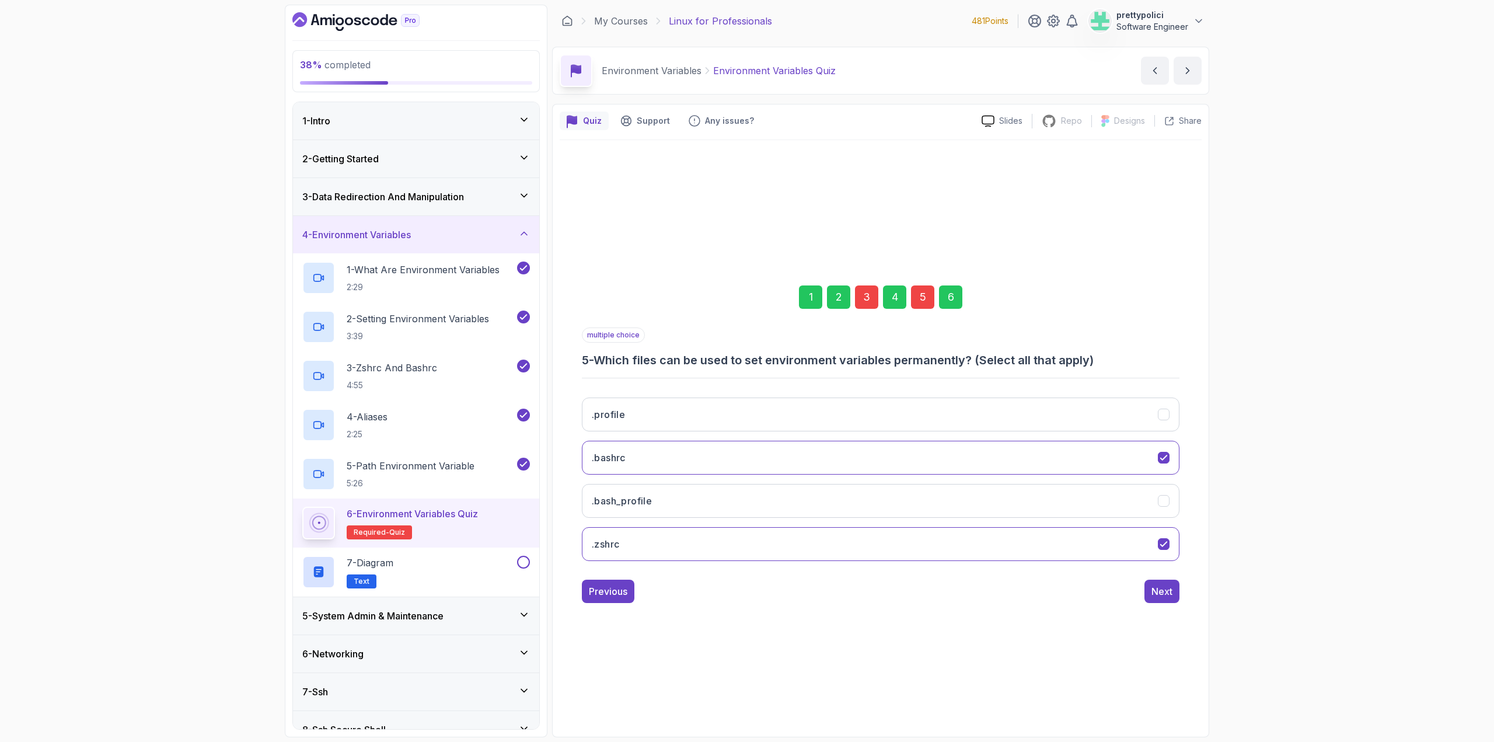
click at [921, 305] on div "5" at bounding box center [922, 296] width 23 height 23
click at [1160, 458] on icon ".bashrc" at bounding box center [1163, 457] width 6 height 5
click at [1166, 592] on div "Next" at bounding box center [1162, 591] width 21 height 14
click at [1149, 583] on button "Submit Quiz" at bounding box center [1146, 591] width 67 height 23
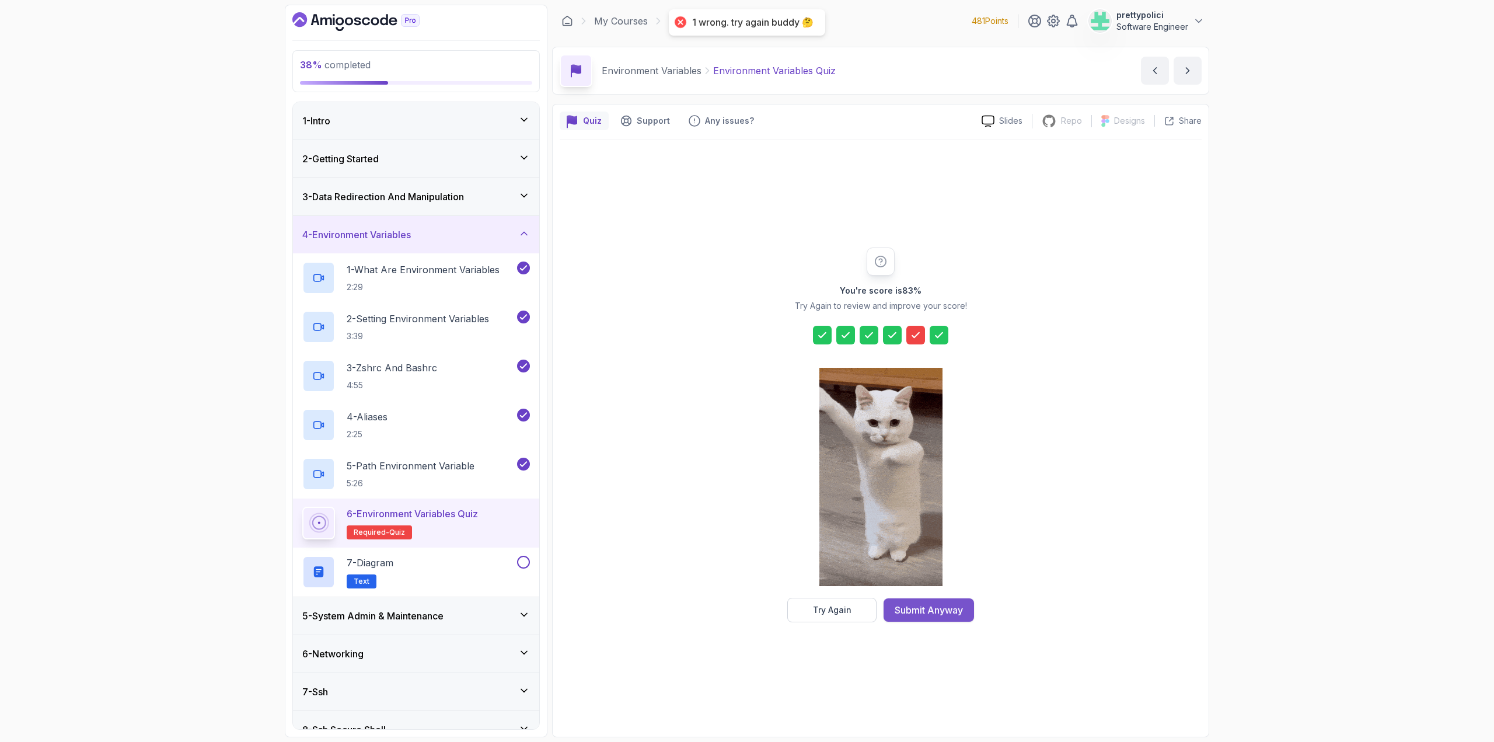
click at [918, 611] on div "Submit Anyway" at bounding box center [929, 610] width 68 height 14
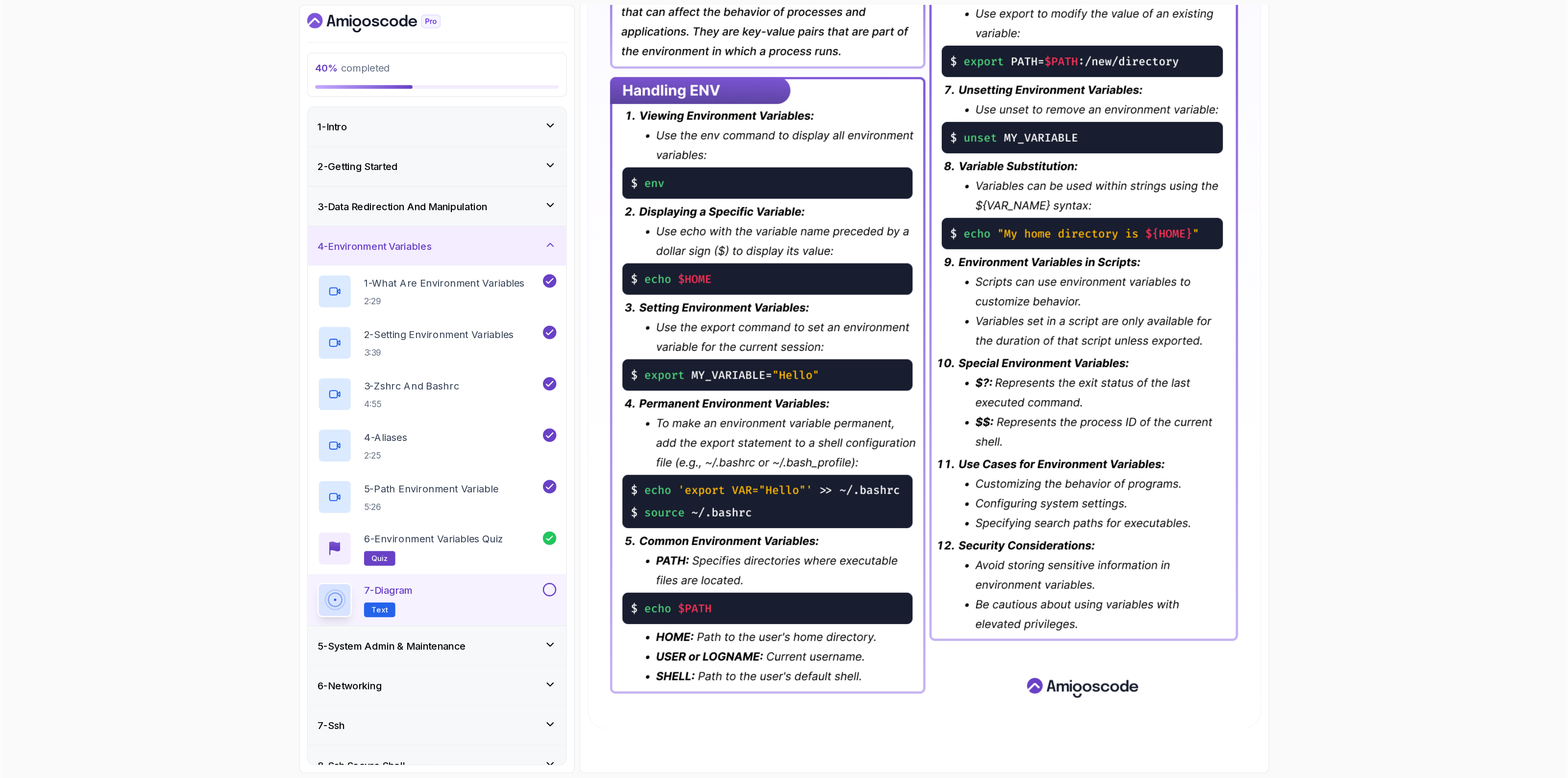
scroll to position [90, 0]
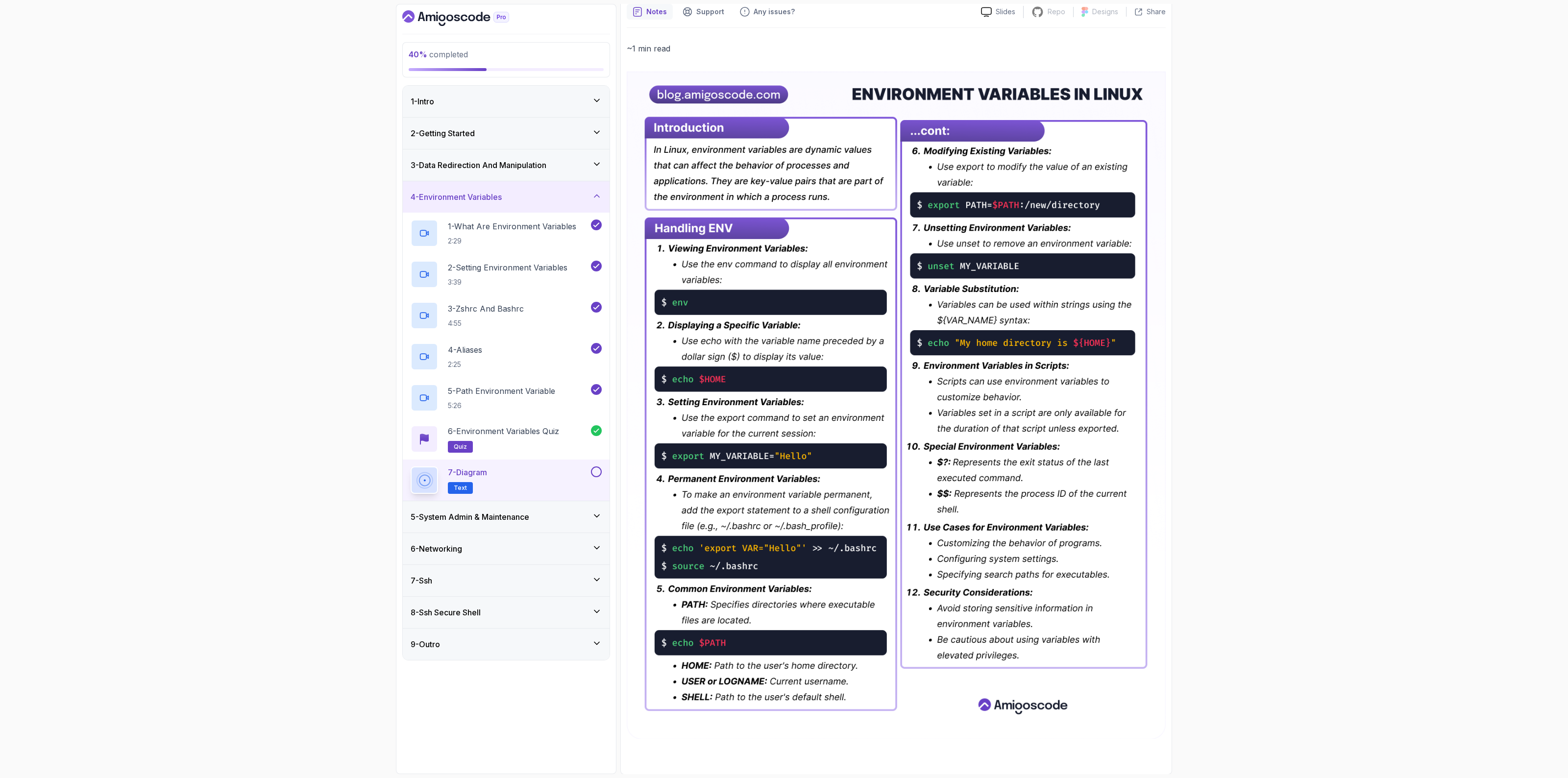
click at [598, 471] on button at bounding box center [596, 472] width 11 height 11
click at [521, 520] on h3 "5 - System Admin & Maintenance" at bounding box center [469, 517] width 118 height 12
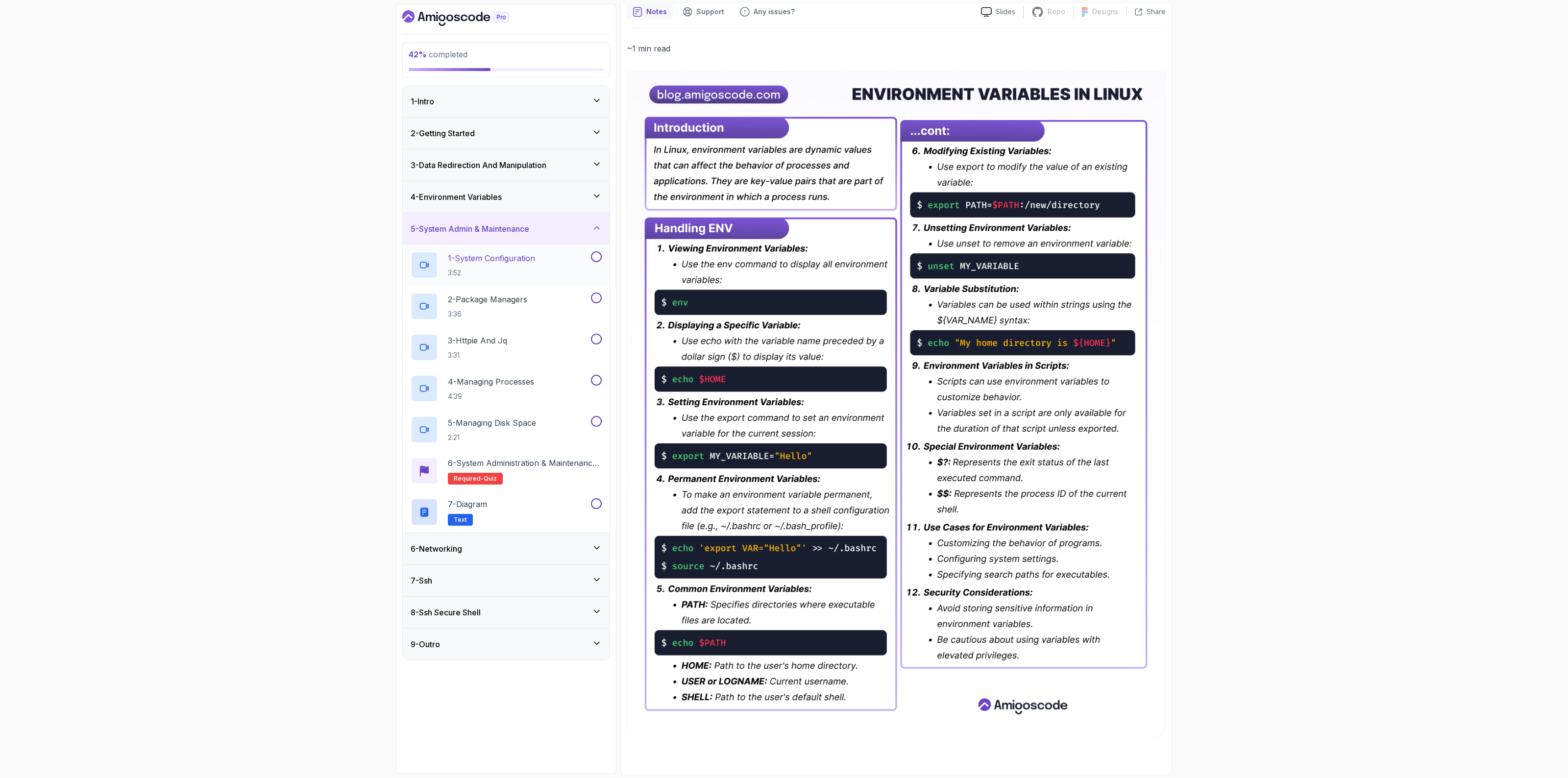
click at [466, 263] on p "1 - System Configuration" at bounding box center [492, 258] width 87 height 12
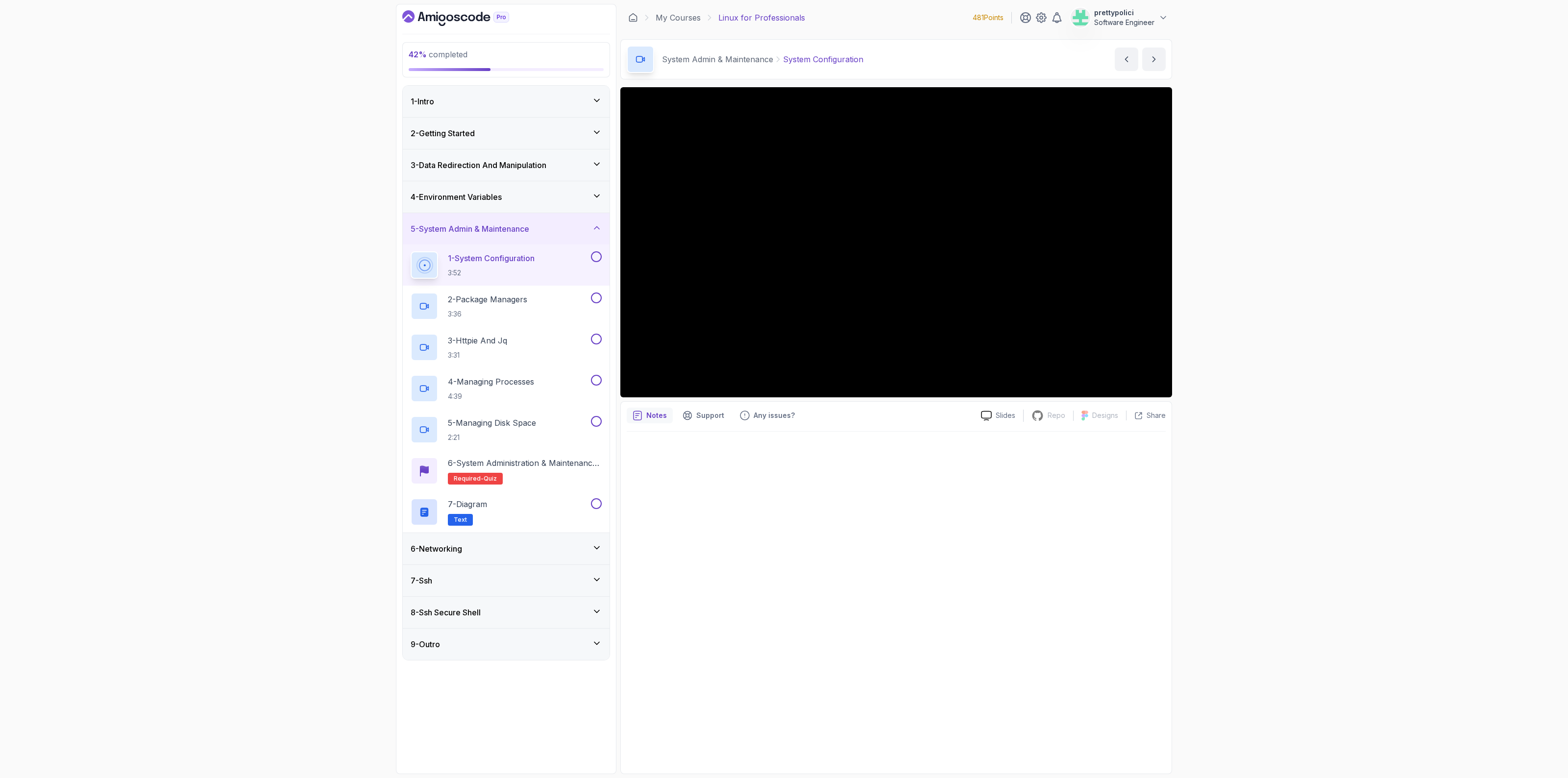
click at [452, 549] on h3 "6 - Networking" at bounding box center [436, 549] width 51 height 12
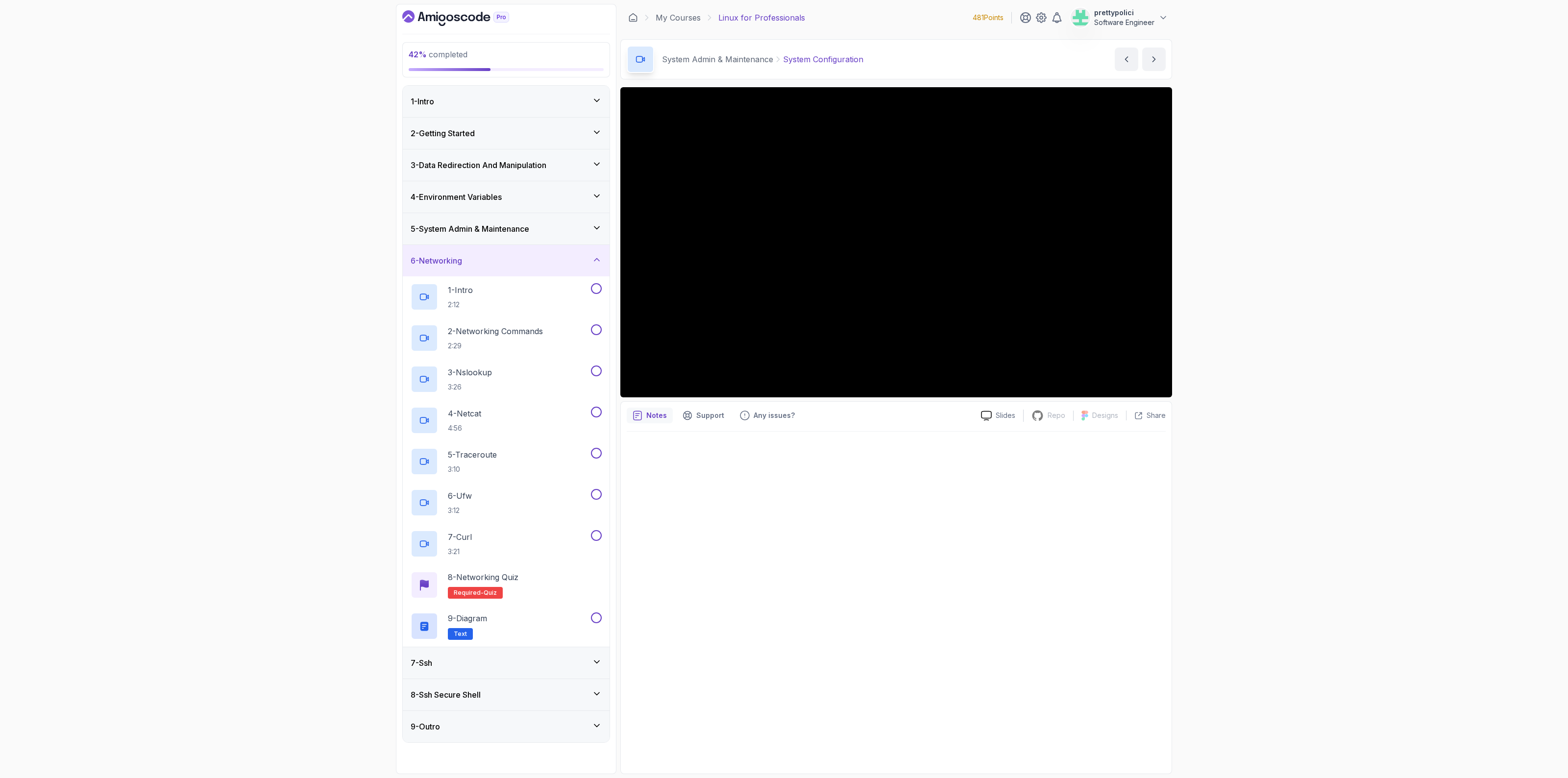
click at [520, 622] on div "8 - Ssh Secure Shell" at bounding box center [506, 694] width 206 height 31
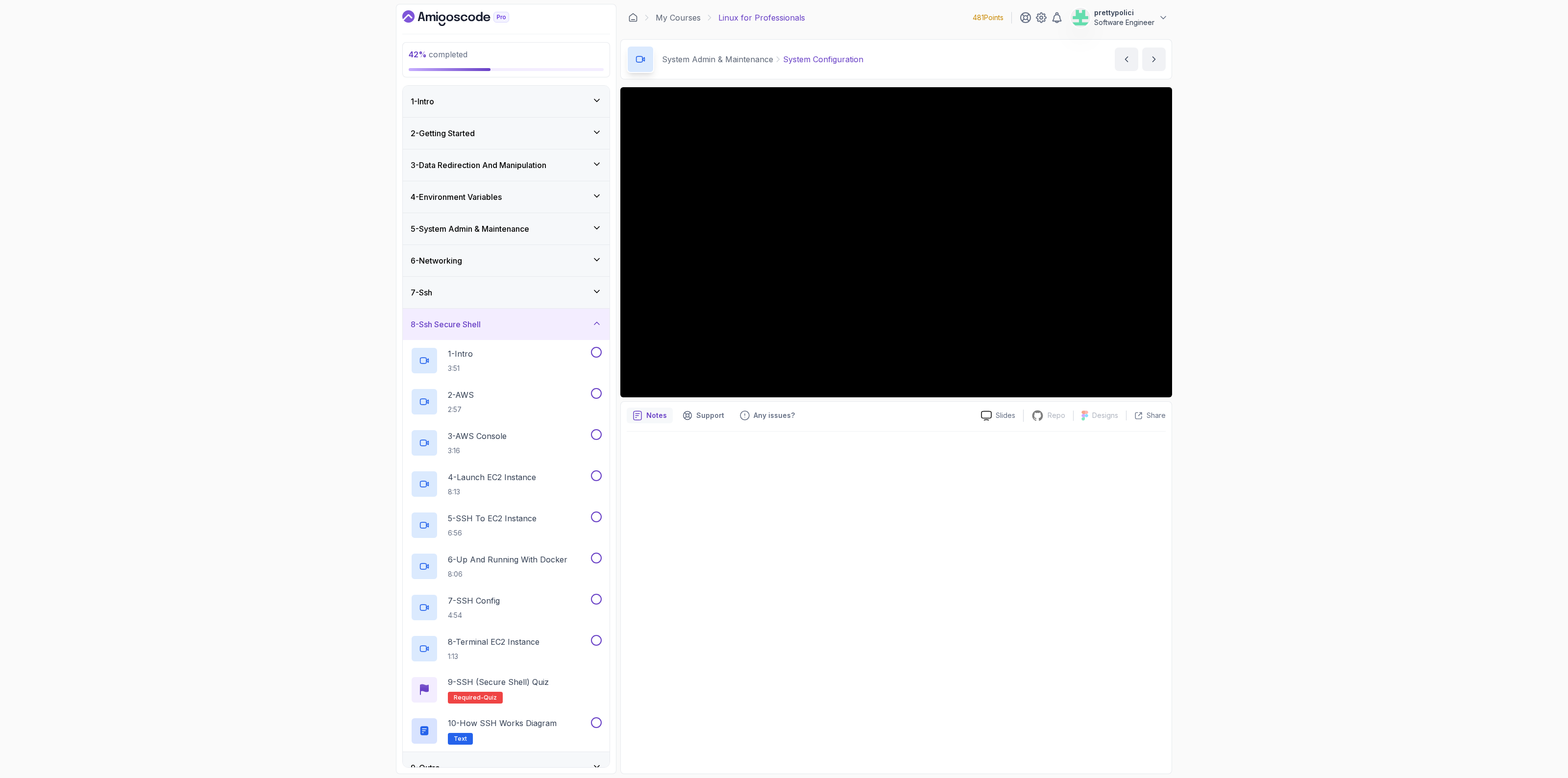
click at [481, 256] on div "6 - Networking" at bounding box center [506, 261] width 191 height 12
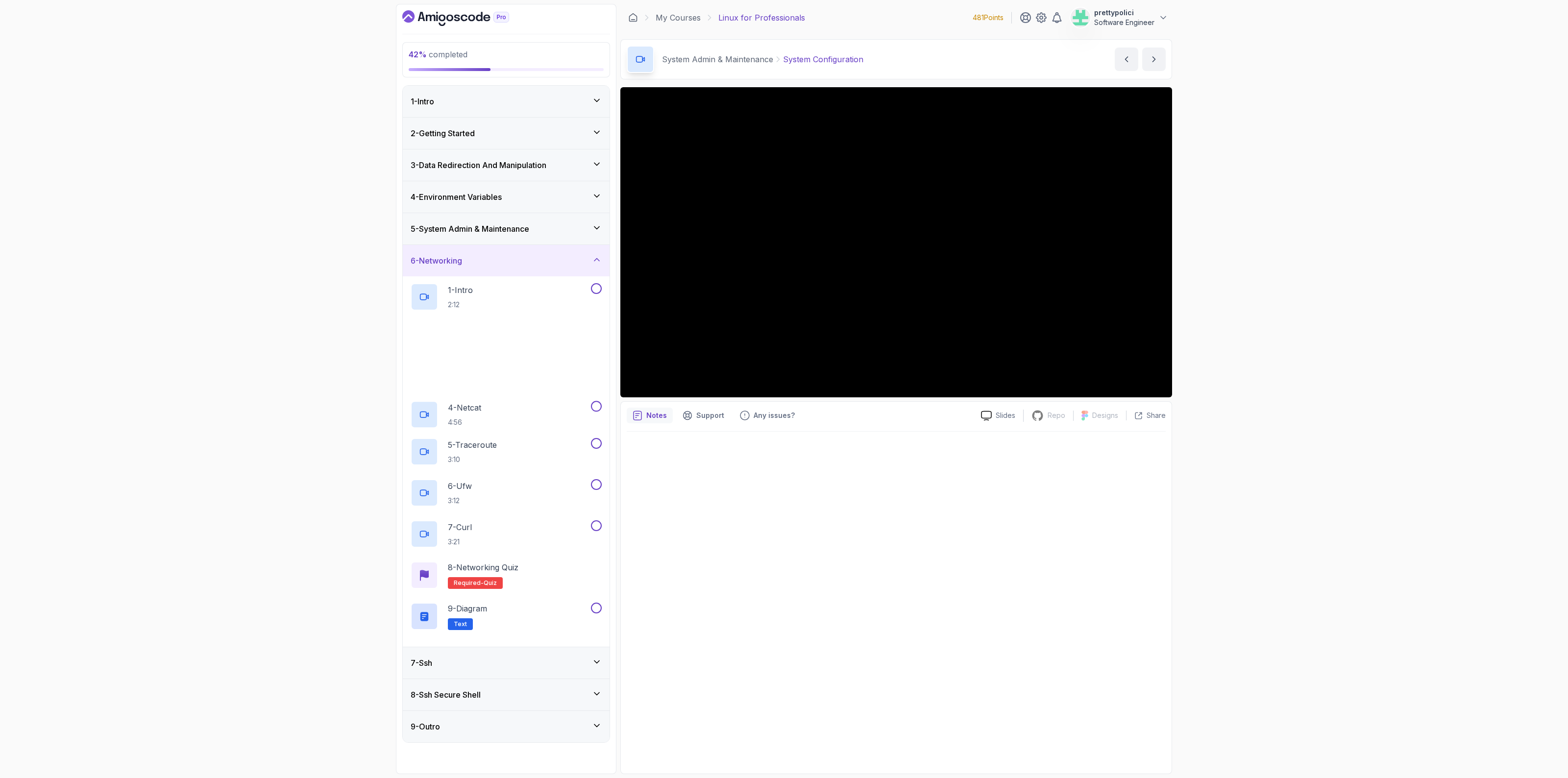
click at [491, 227] on h3 "5 - System Admin & Maintenance" at bounding box center [469, 229] width 118 height 12
